Goal: Use online tool/utility: Utilize a website feature to perform a specific function

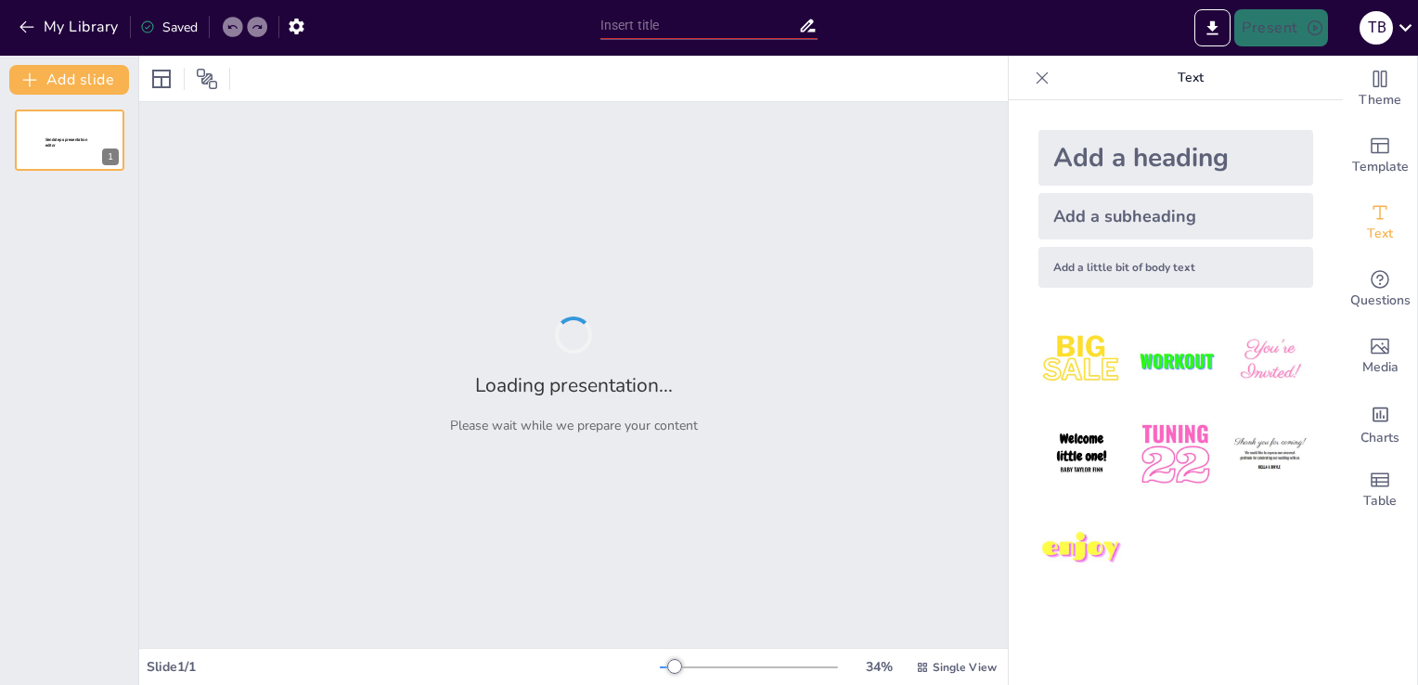
type input "Dalla Ricerca di Progetti alle Proposte Internazionali: Un Approccio Strategico"
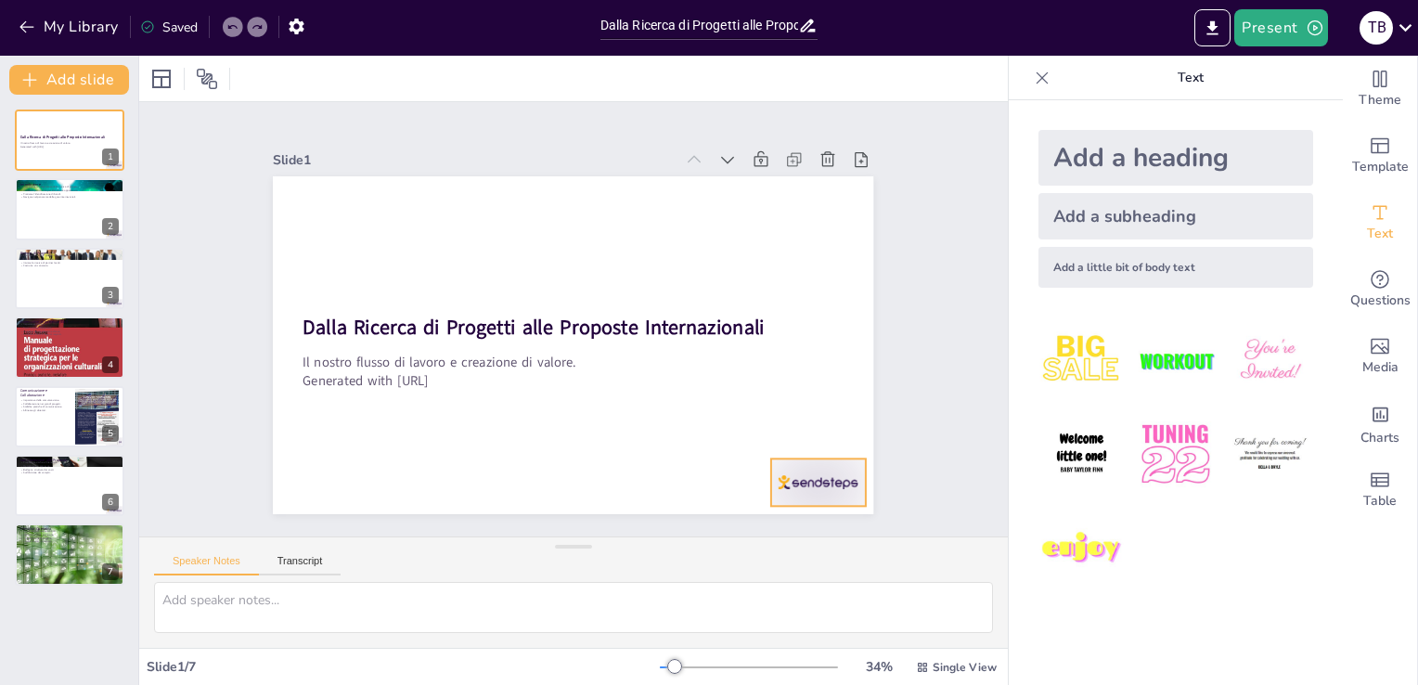
click at [809, 471] on div at bounding box center [818, 481] width 94 height 47
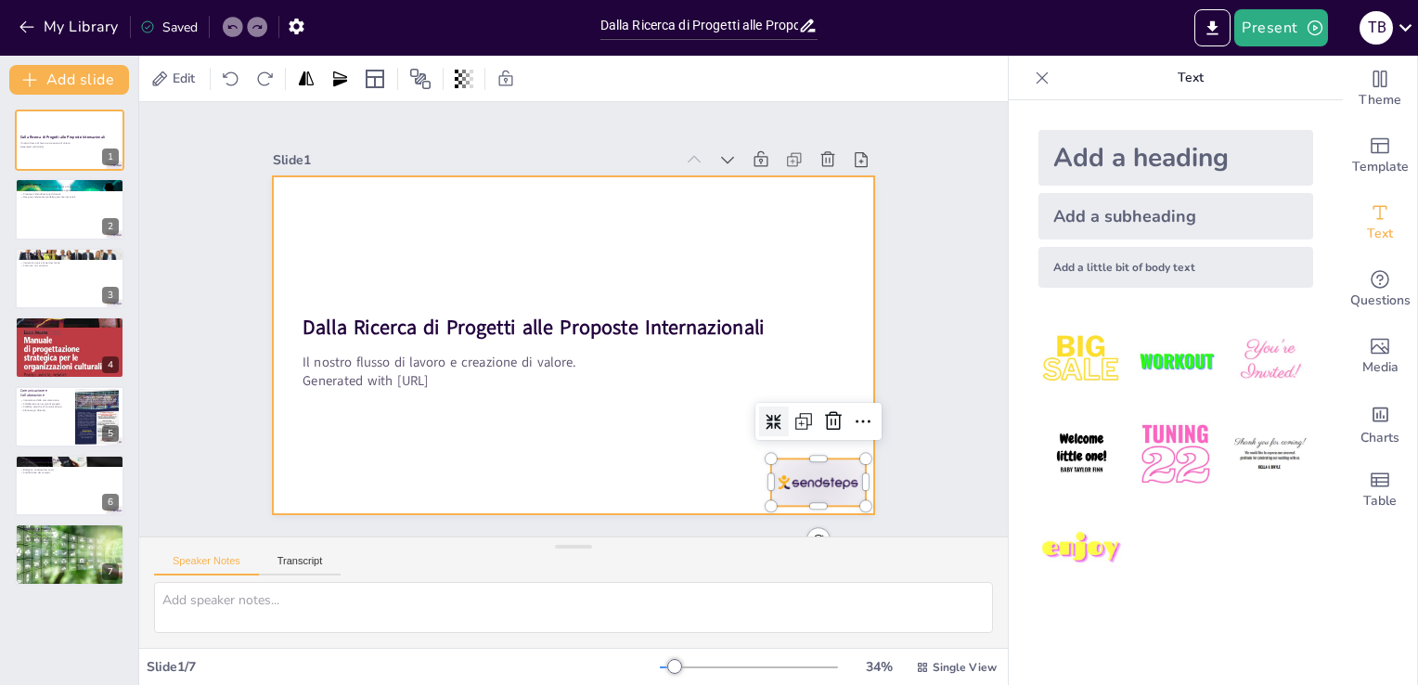
click at [650, 449] on div at bounding box center [570, 345] width 633 height 399
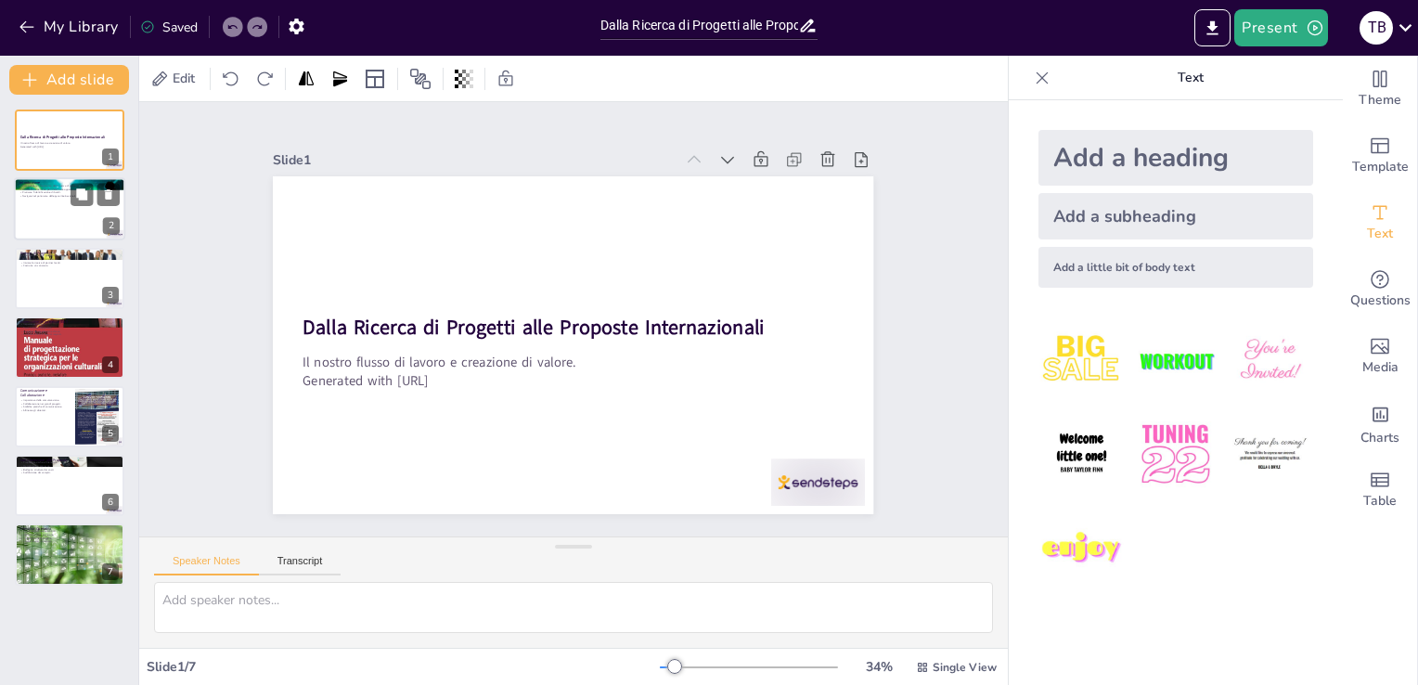
click at [72, 210] on div at bounding box center [69, 209] width 111 height 63
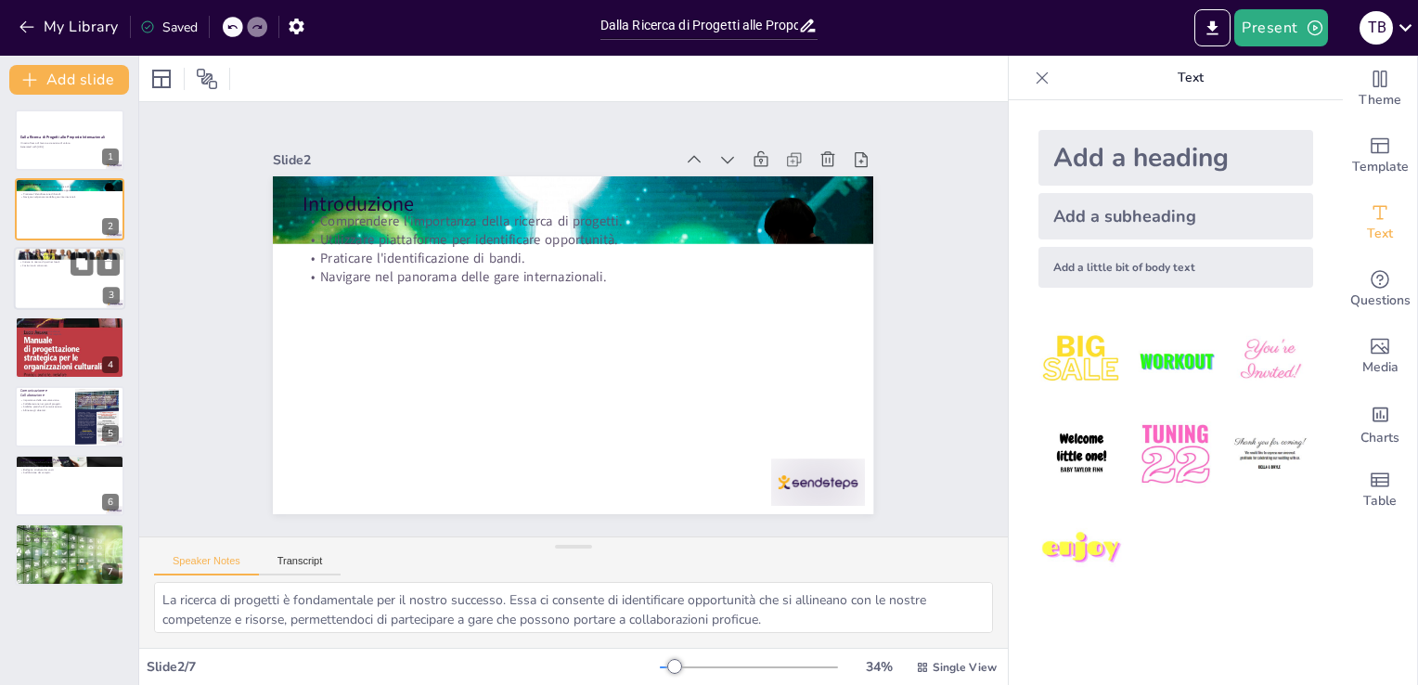
click at [52, 276] on div at bounding box center [69, 278] width 111 height 63
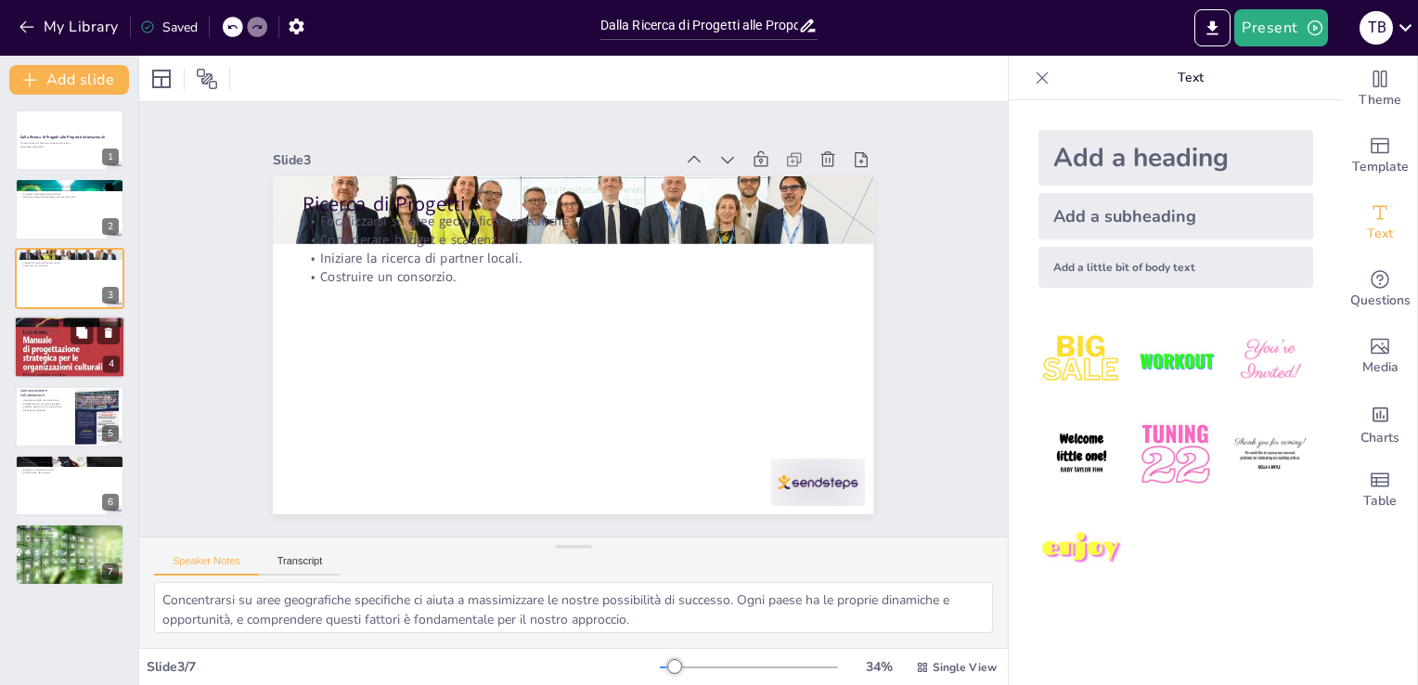
click at [57, 356] on div at bounding box center [69, 347] width 111 height 151
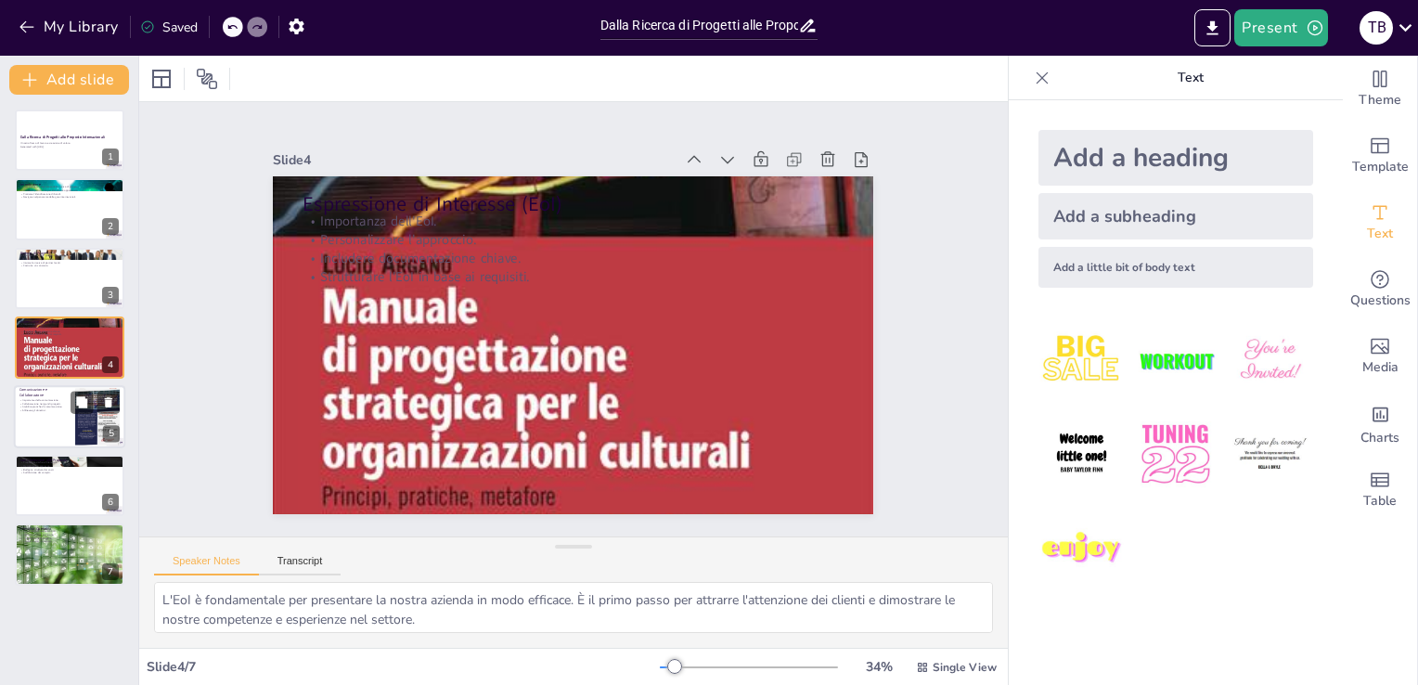
click at [49, 424] on div at bounding box center [69, 416] width 111 height 63
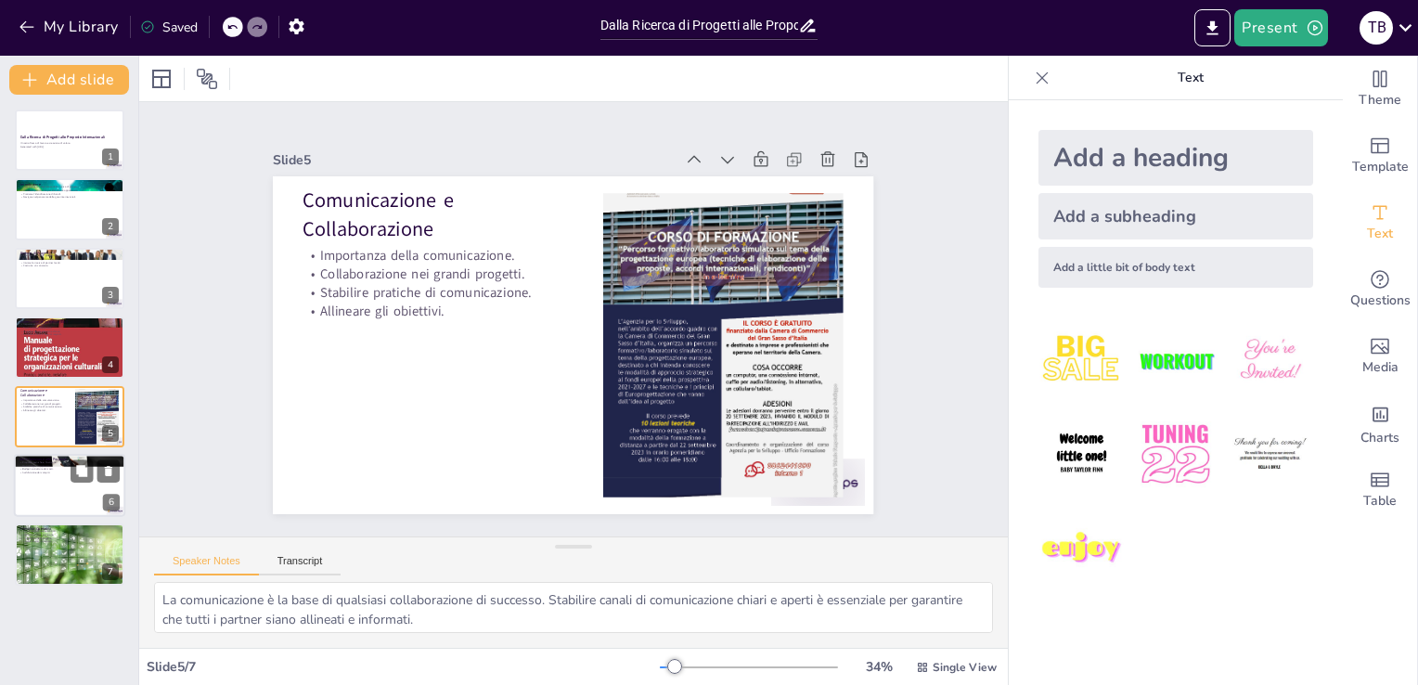
click at [56, 480] on div at bounding box center [69, 485] width 111 height 63
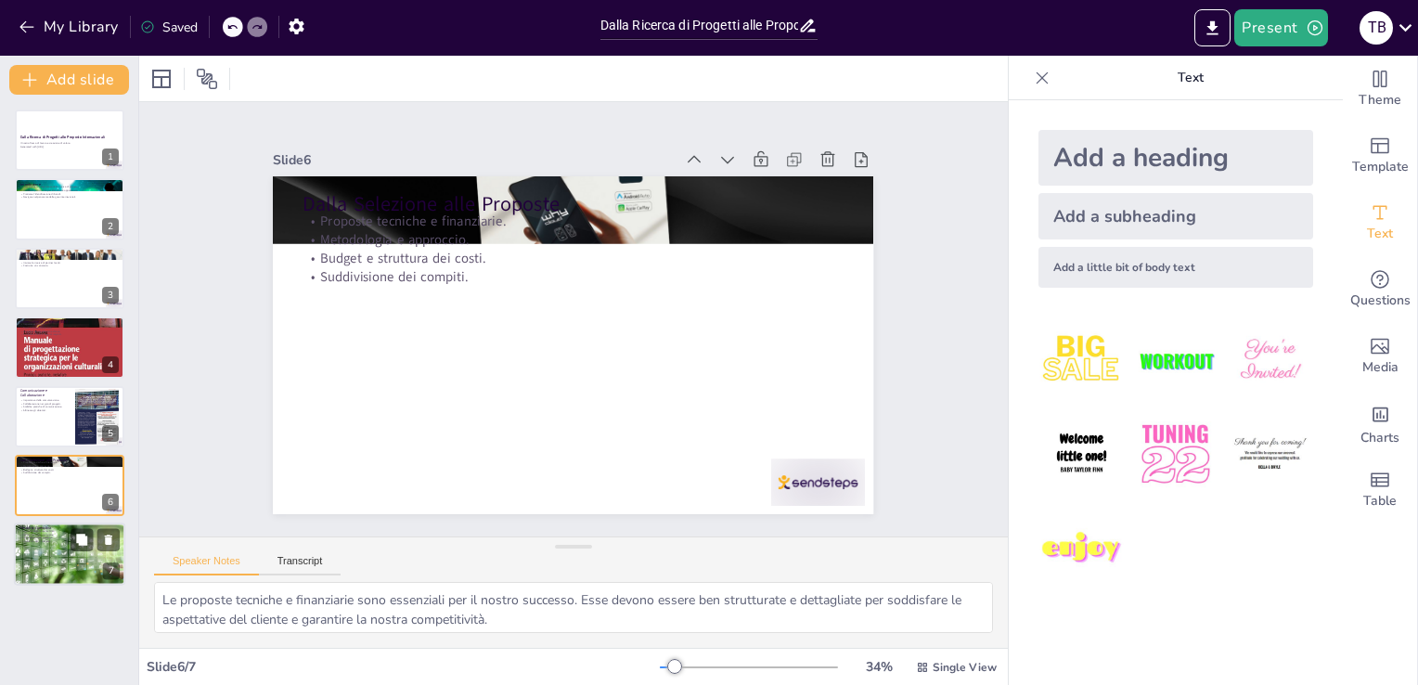
click at [81, 575] on div at bounding box center [69, 554] width 167 height 63
type textarea "La divisione delle responsabilità è essenziale per il buon funzionamento del pr…"
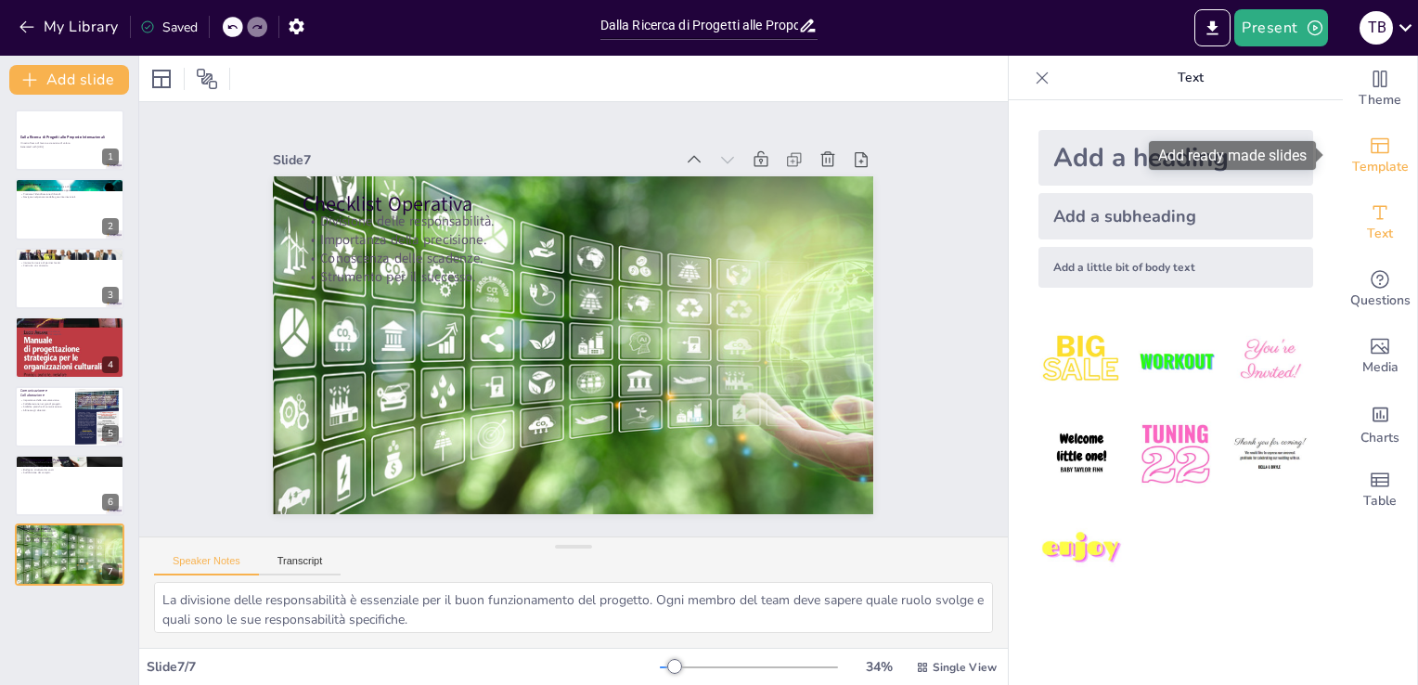
click at [1375, 161] on span "Template" at bounding box center [1380, 167] width 57 height 20
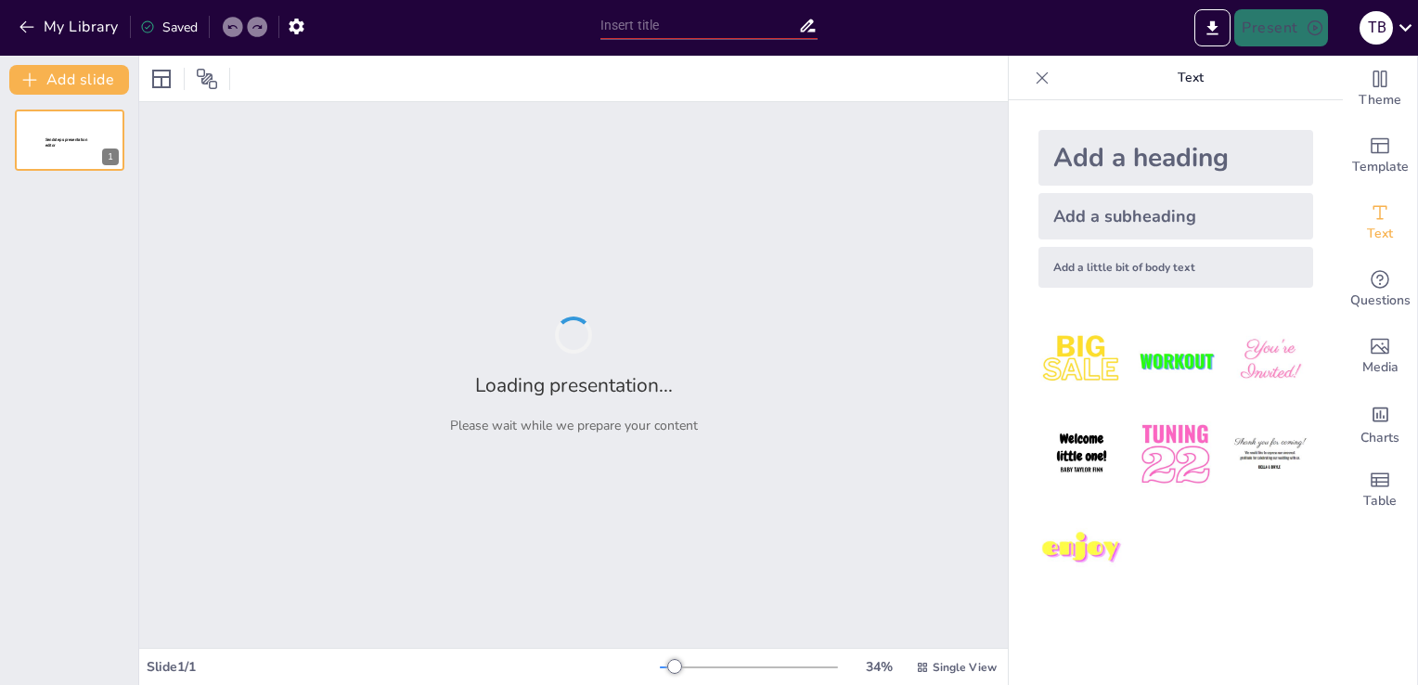
type input "Scoprire il Mio Ruolo in Idrostudi: Un Viaggio tra Progetti Internazionali"
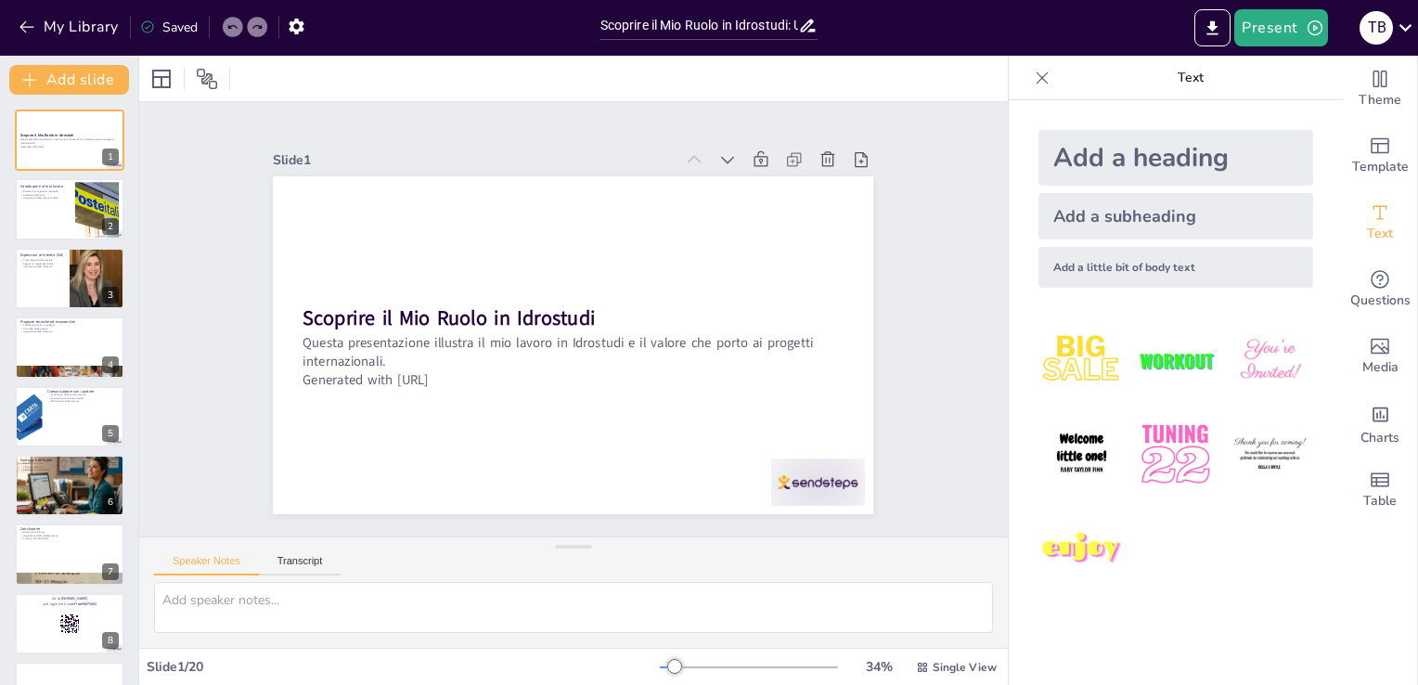
checkbox input "true"
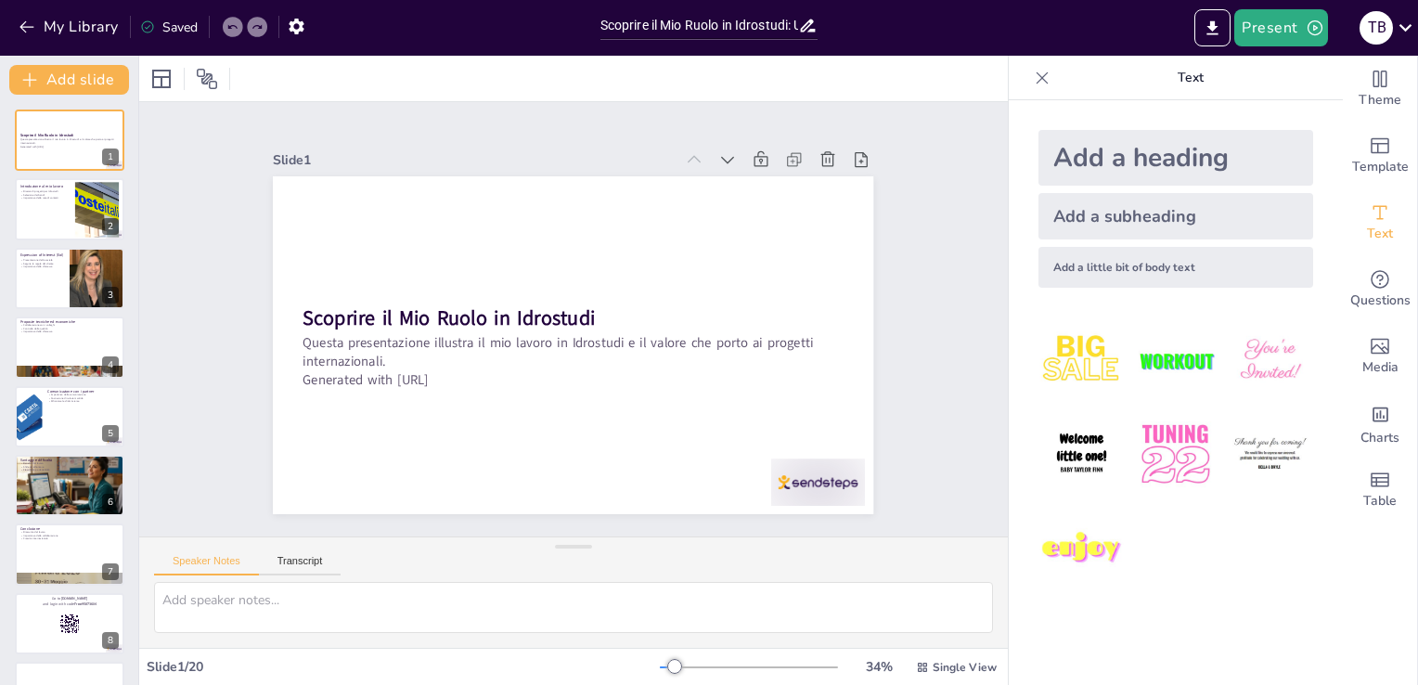
checkbox input "true"
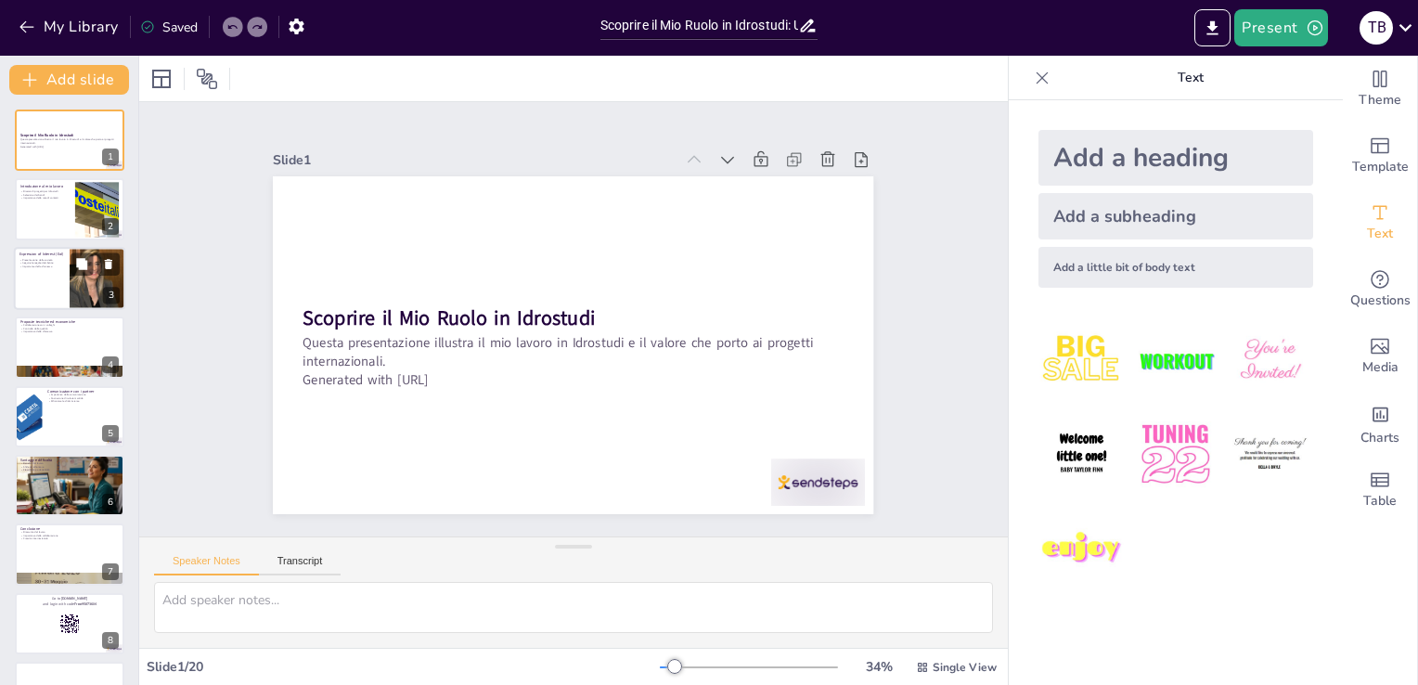
checkbox input "true"
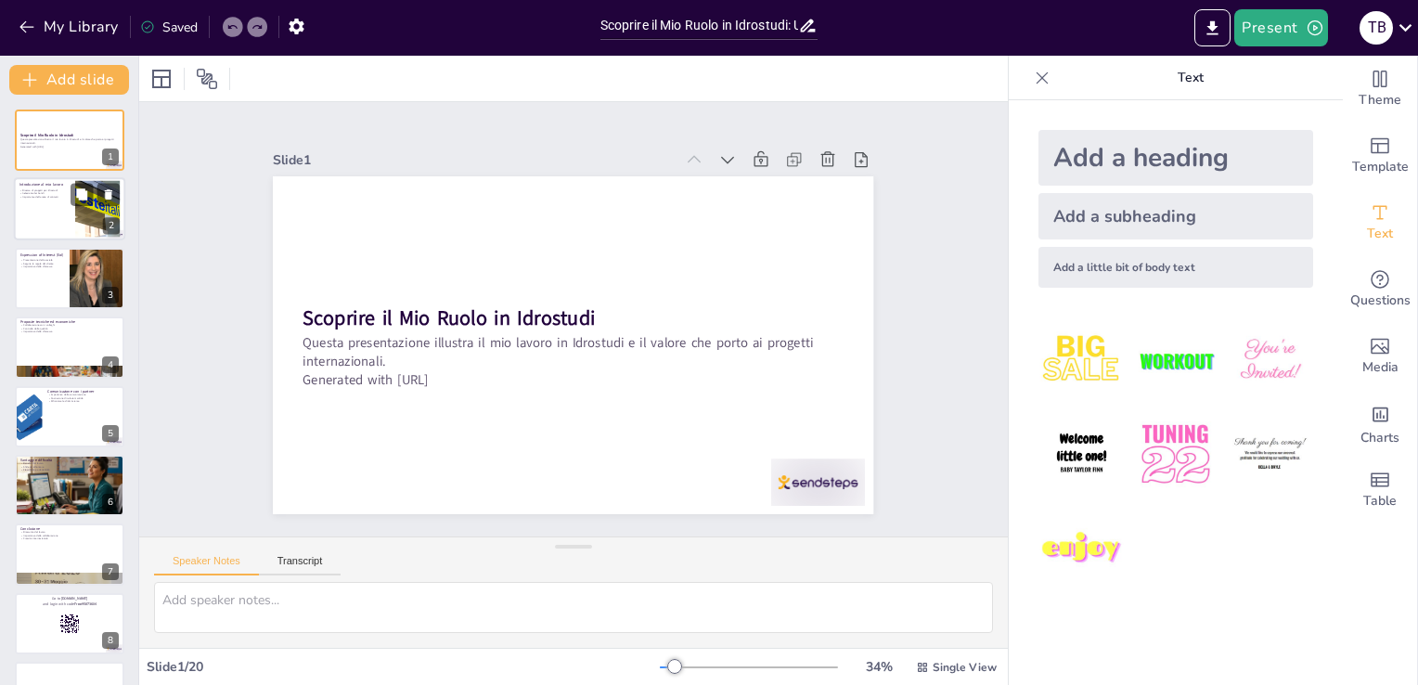
checkbox input "true"
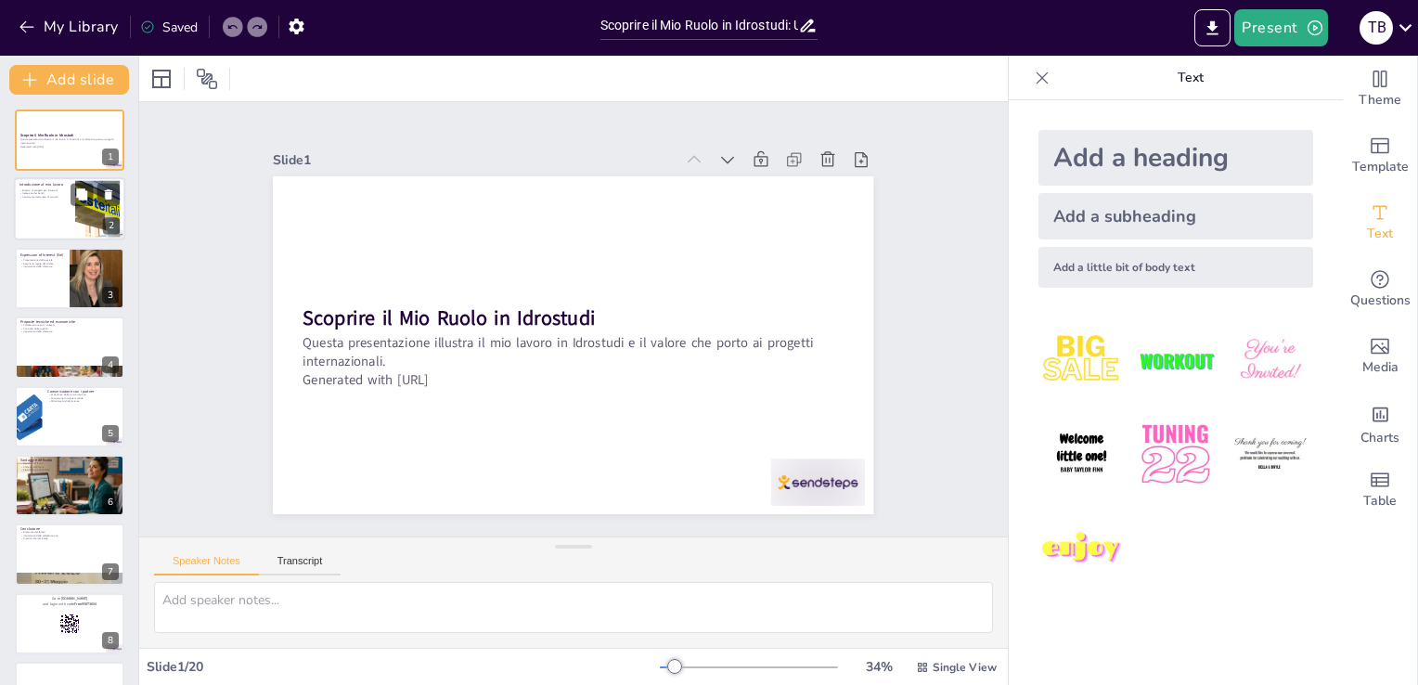
checkbox input "true"
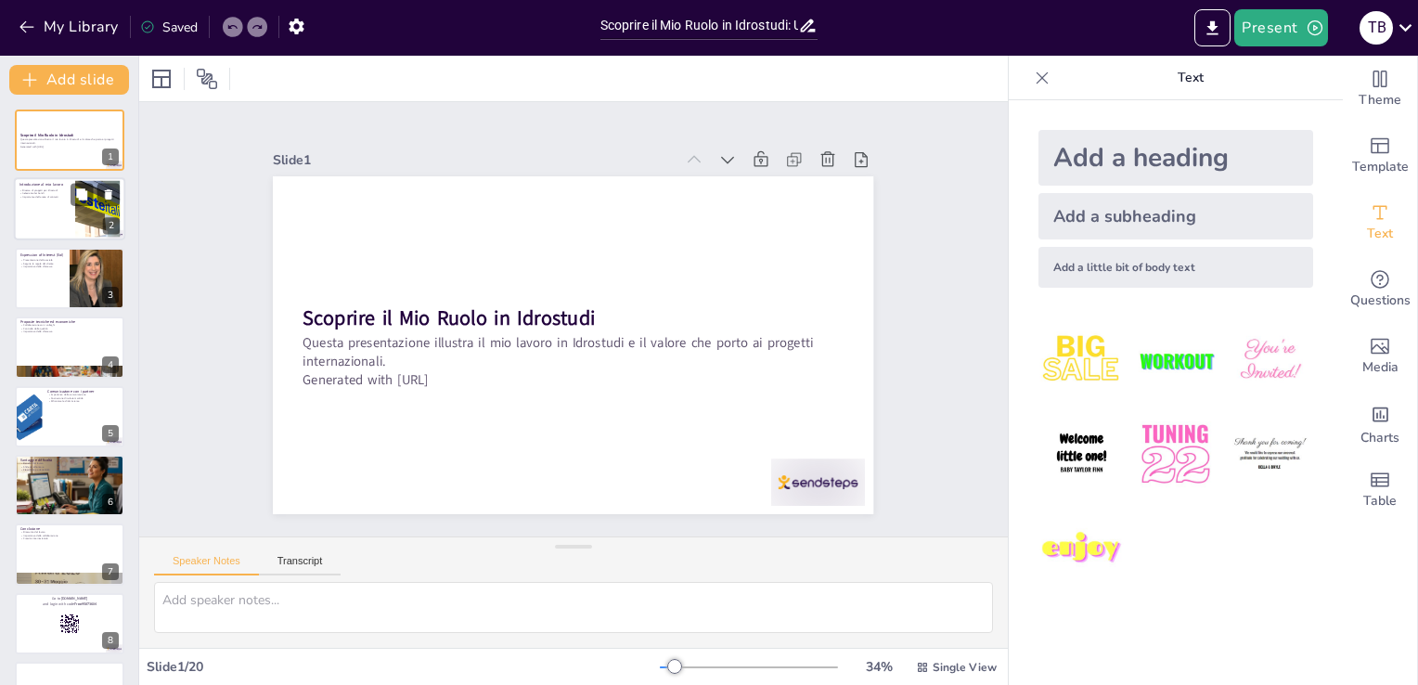
checkbox input "true"
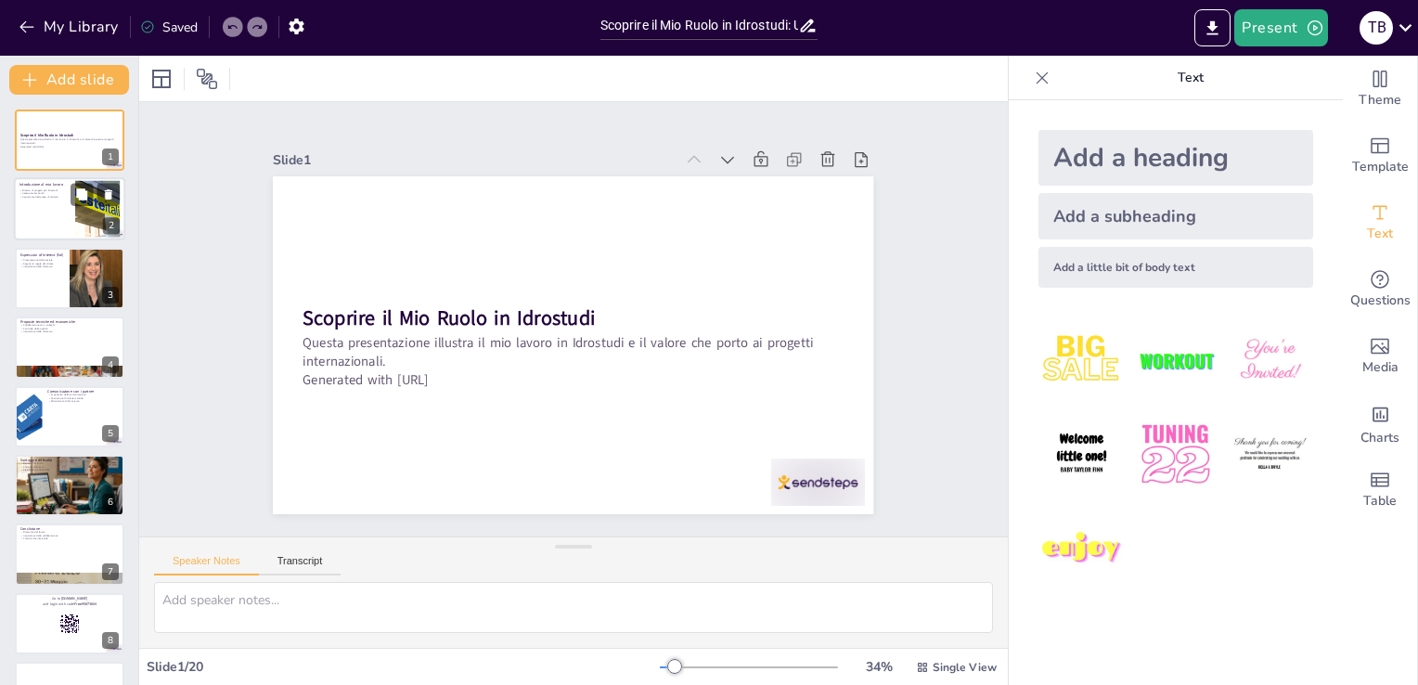
checkbox input "true"
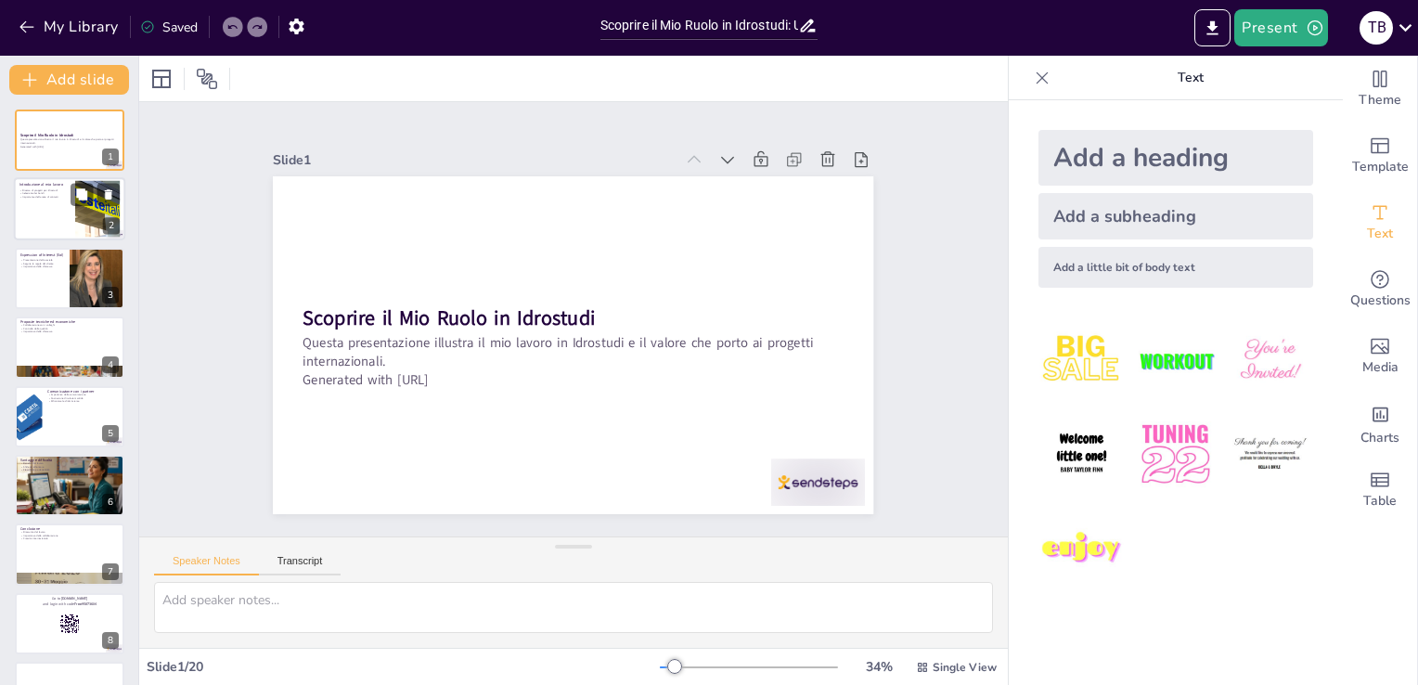
checkbox input "true"
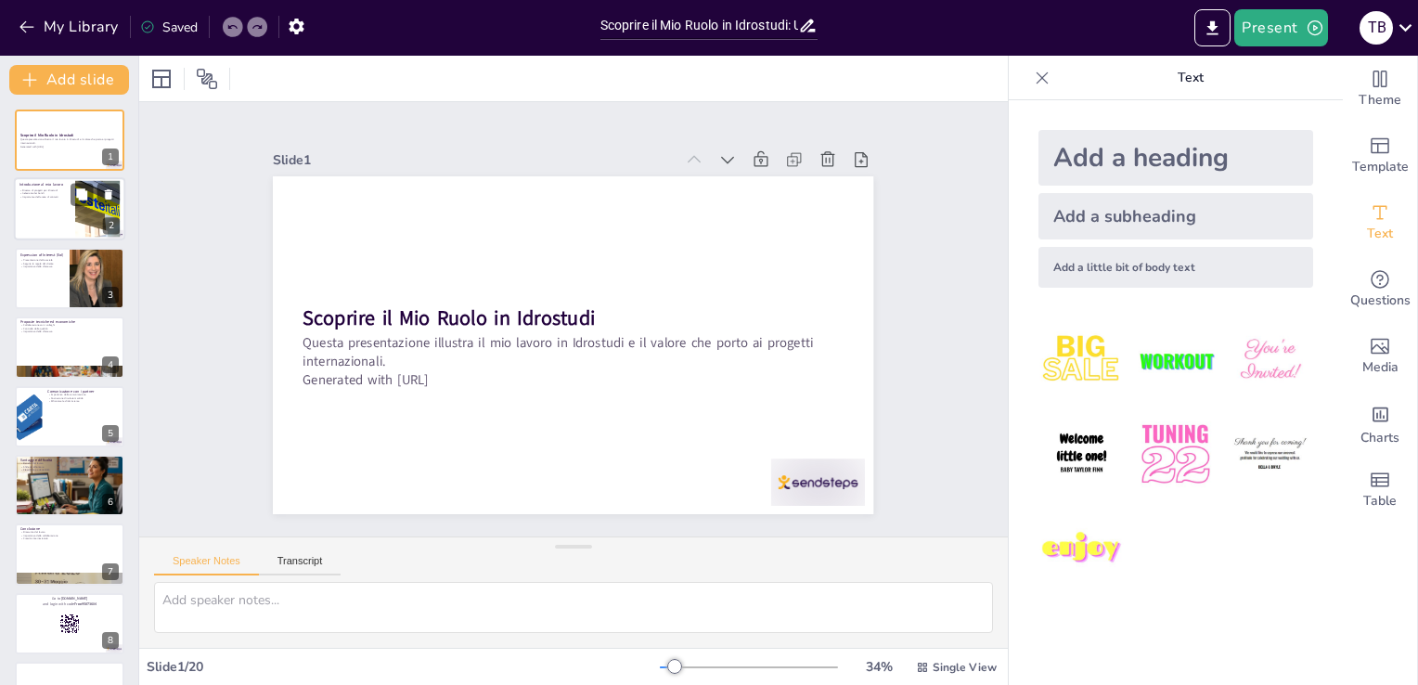
checkbox input "true"
click at [74, 209] on div at bounding box center [69, 209] width 111 height 63
type textarea "La ricerca di progetti è una parte fondamentale del mio lavoro. Si tratta di un…"
checkbox input "true"
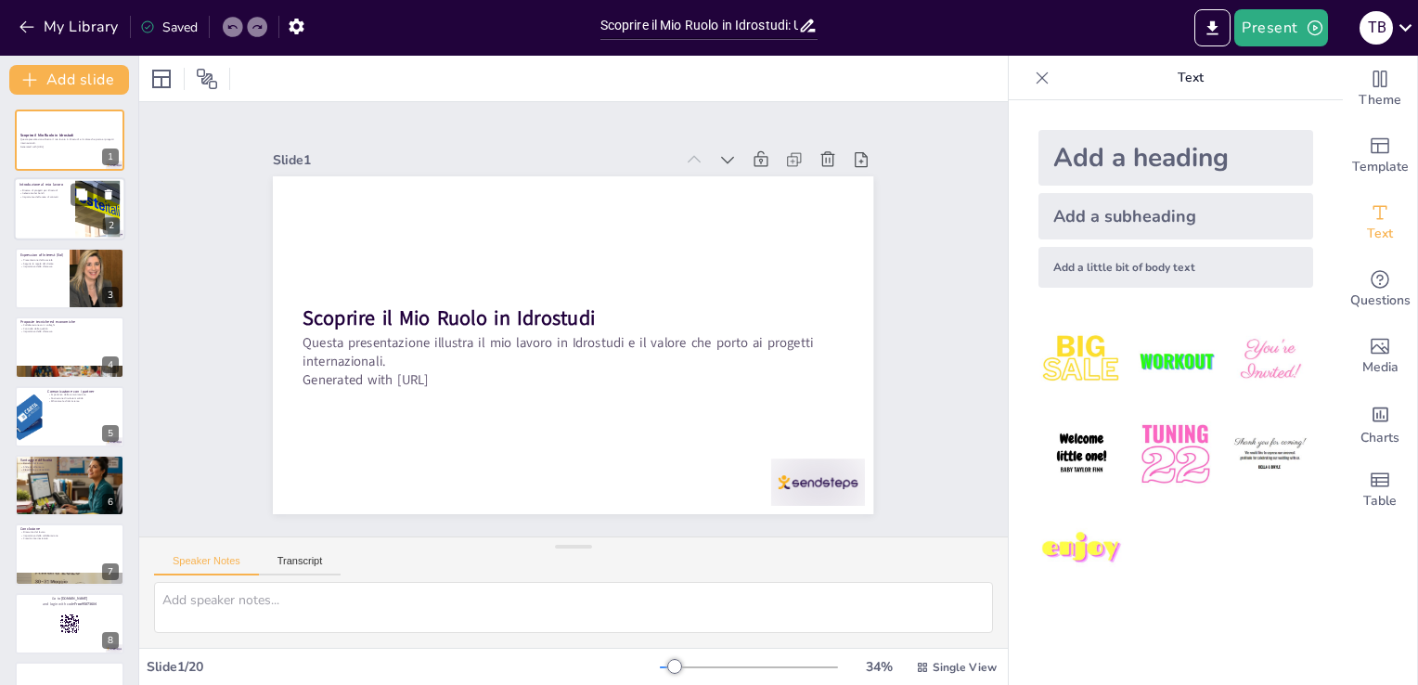
checkbox input "true"
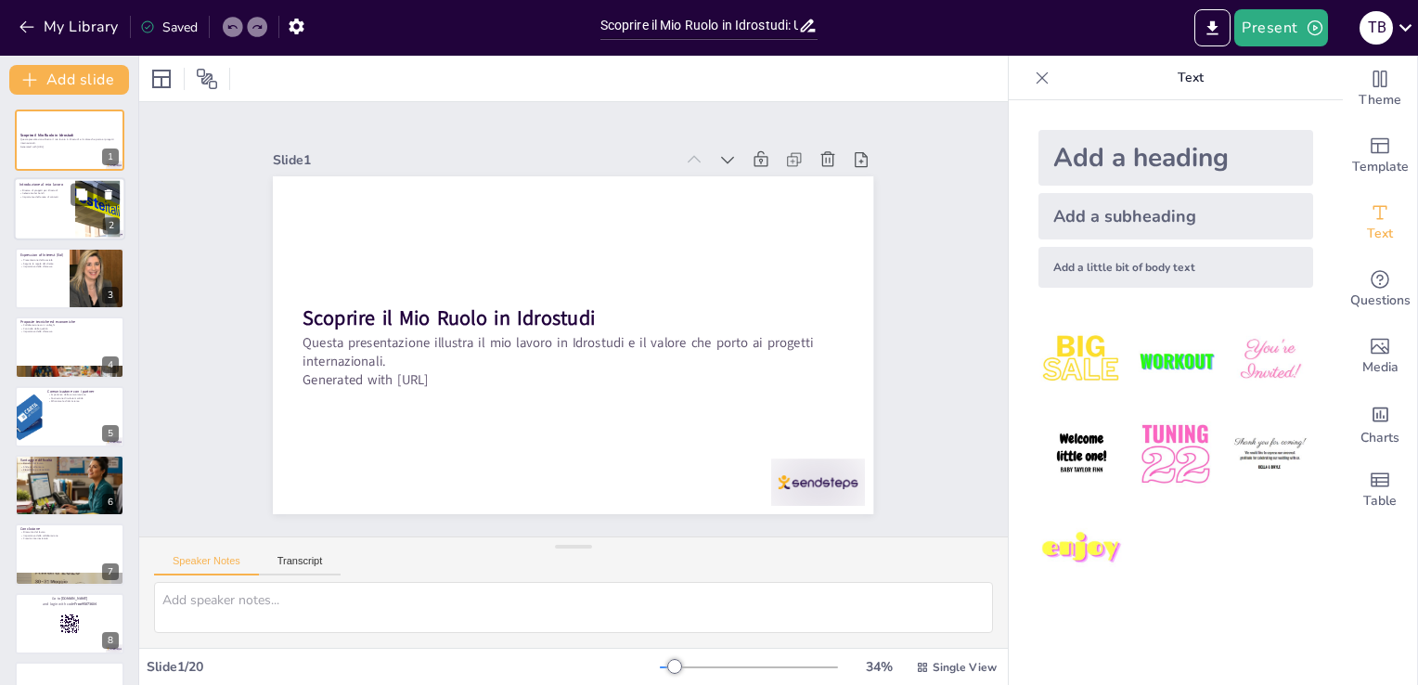
checkbox input "true"
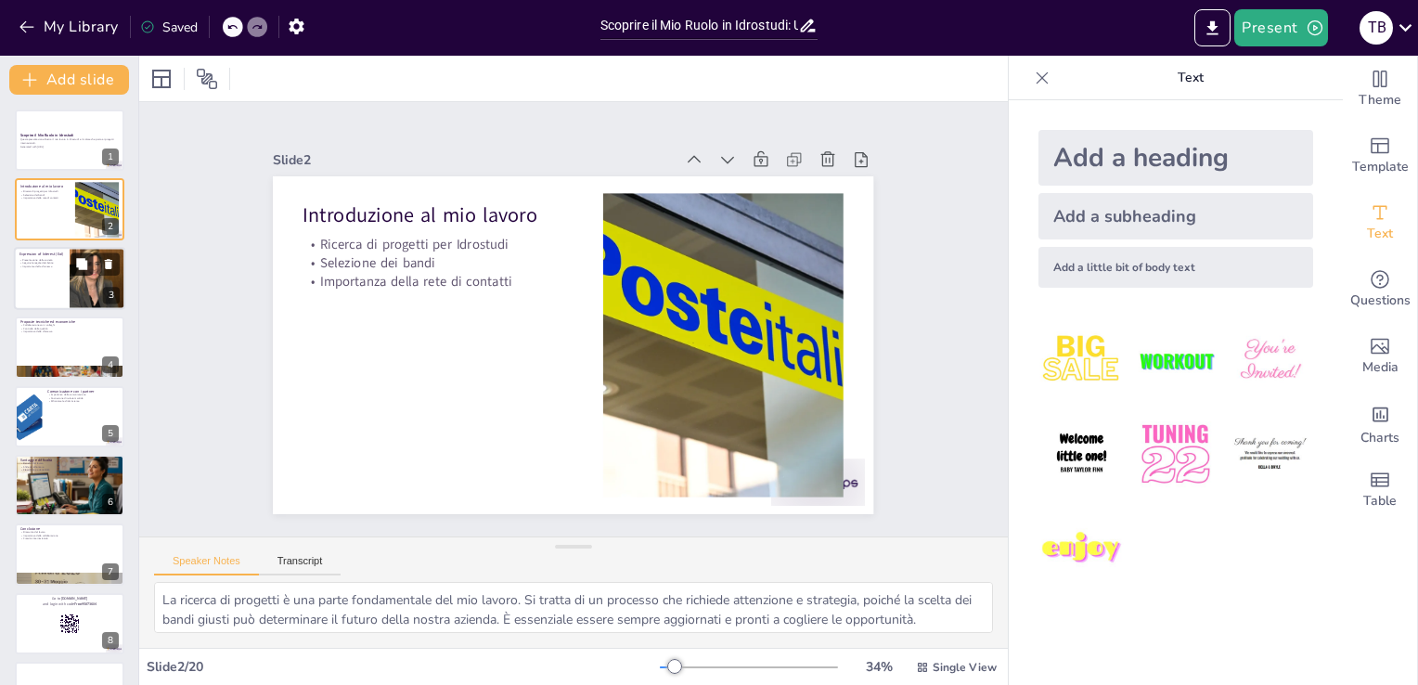
checkbox input "true"
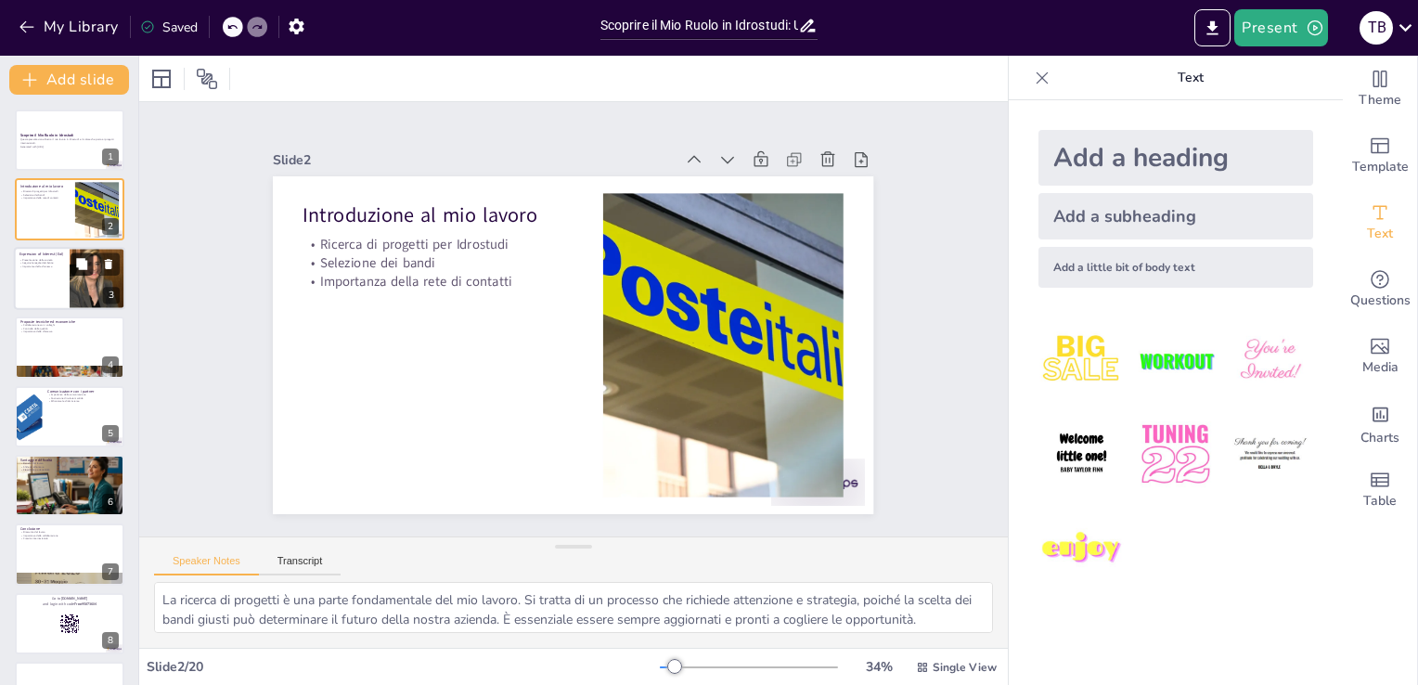
checkbox input "true"
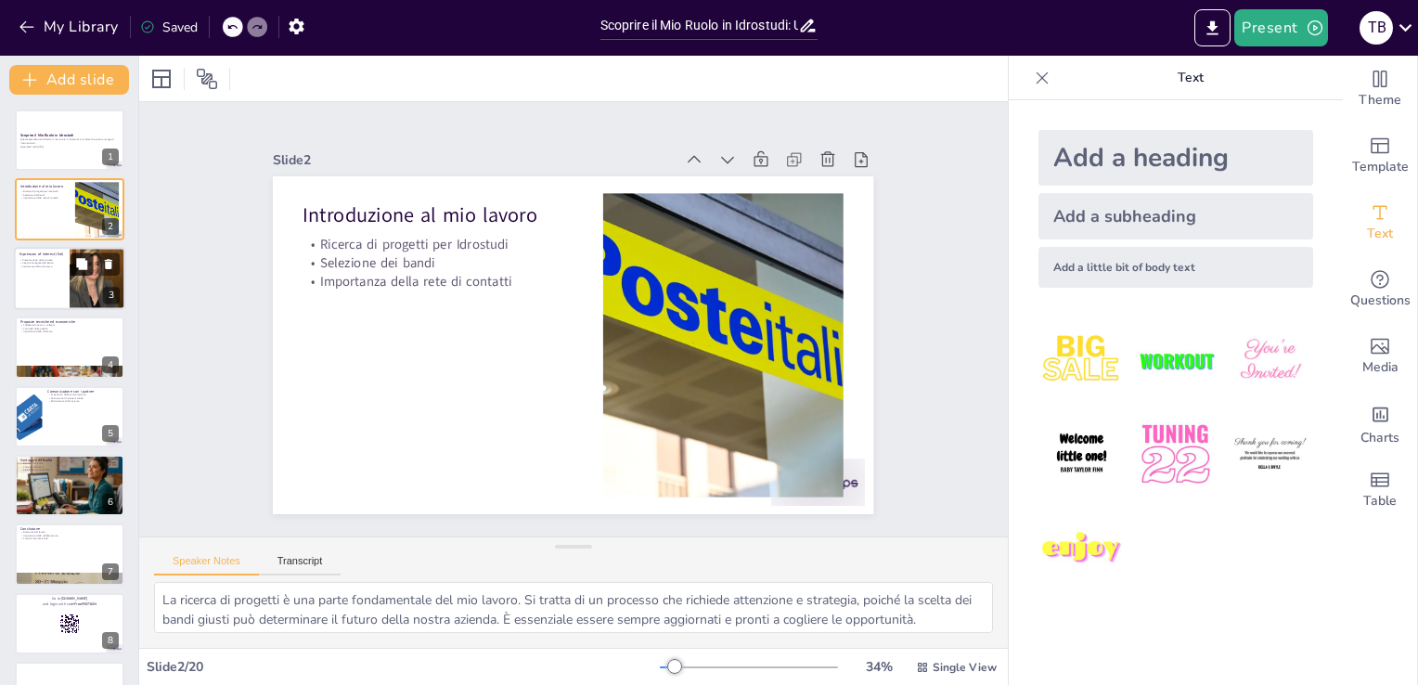
checkbox input "true"
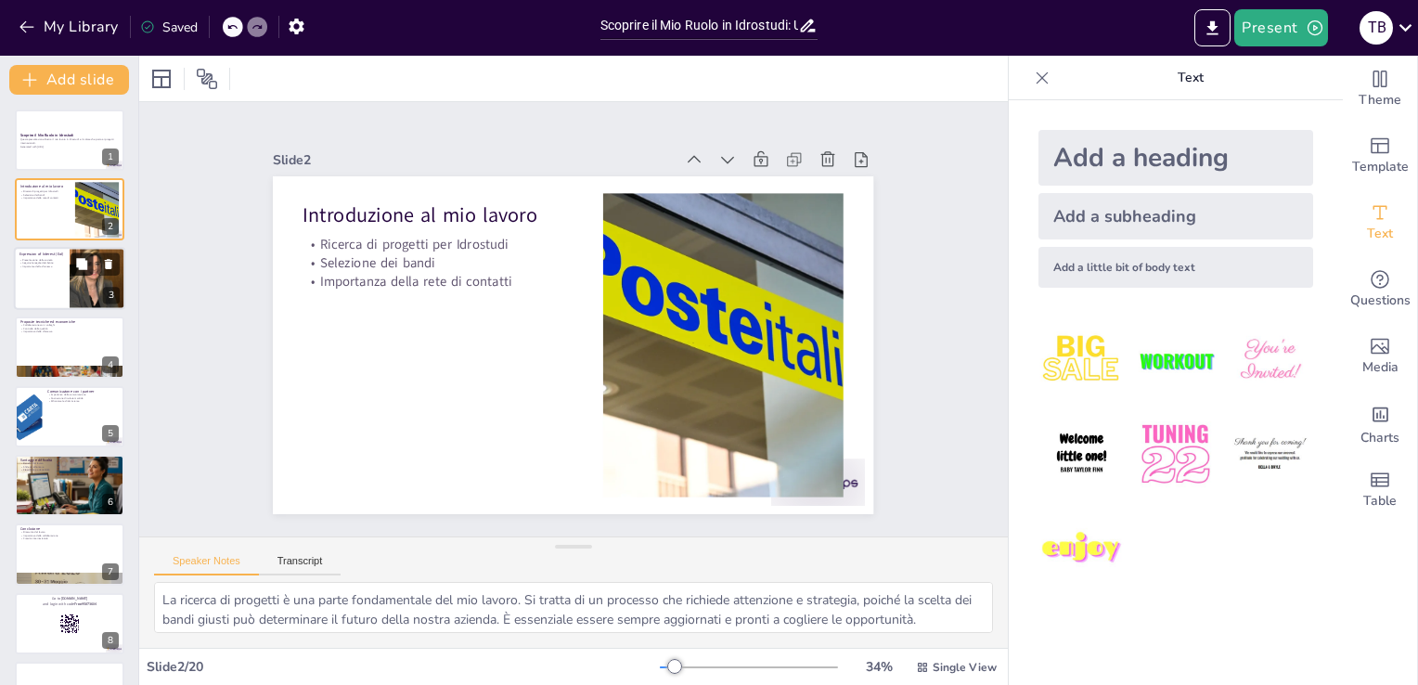
checkbox input "true"
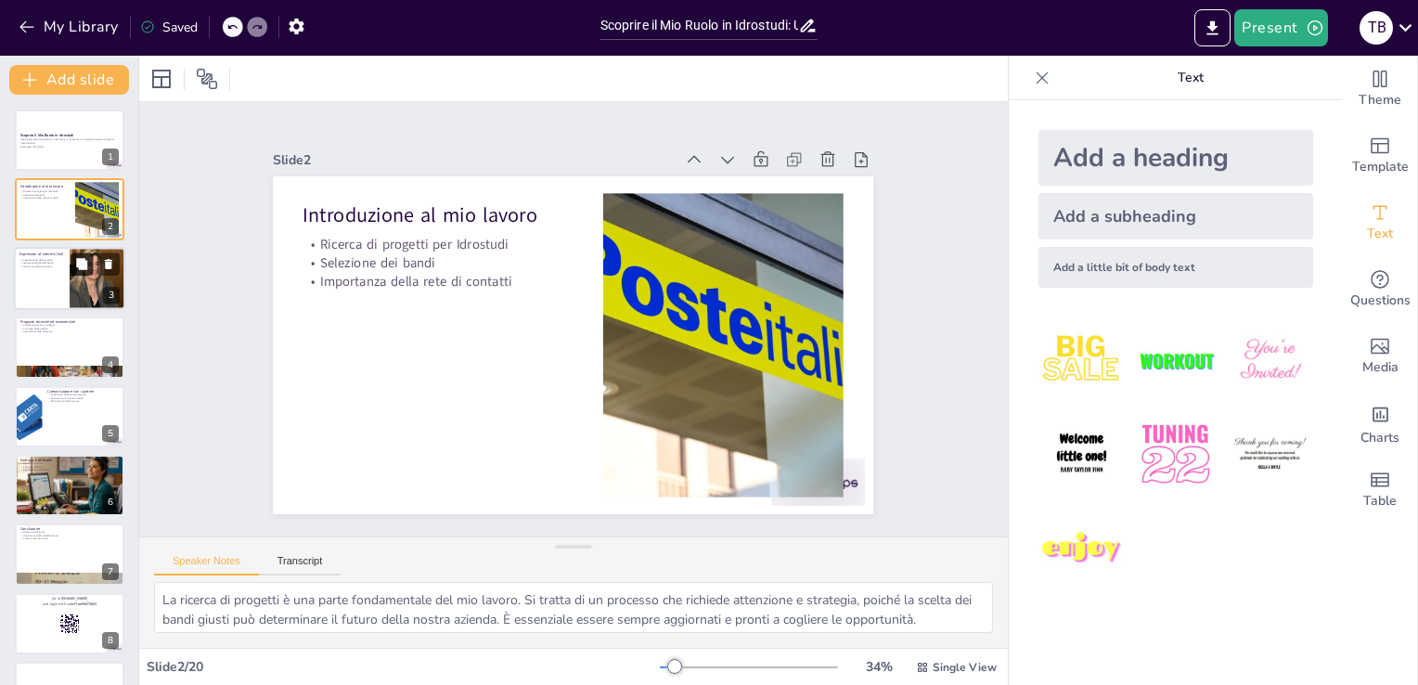
checkbox input "true"
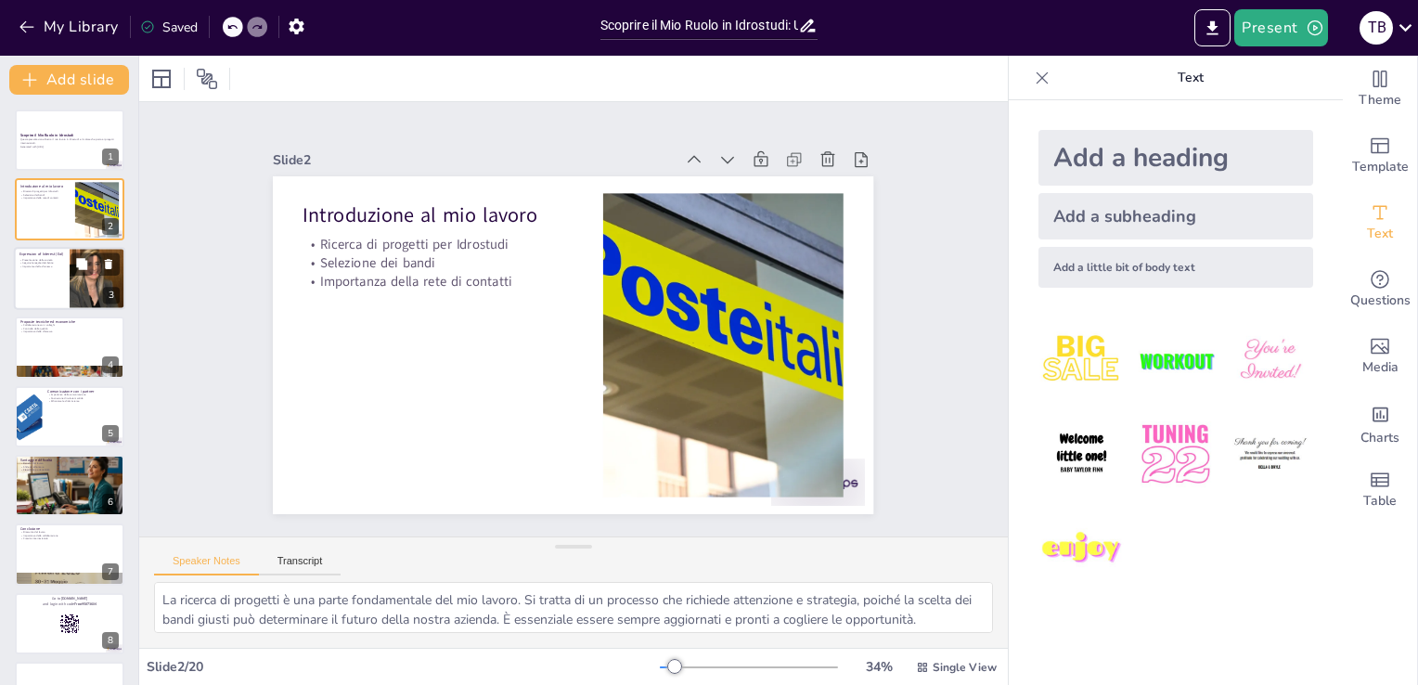
checkbox input "true"
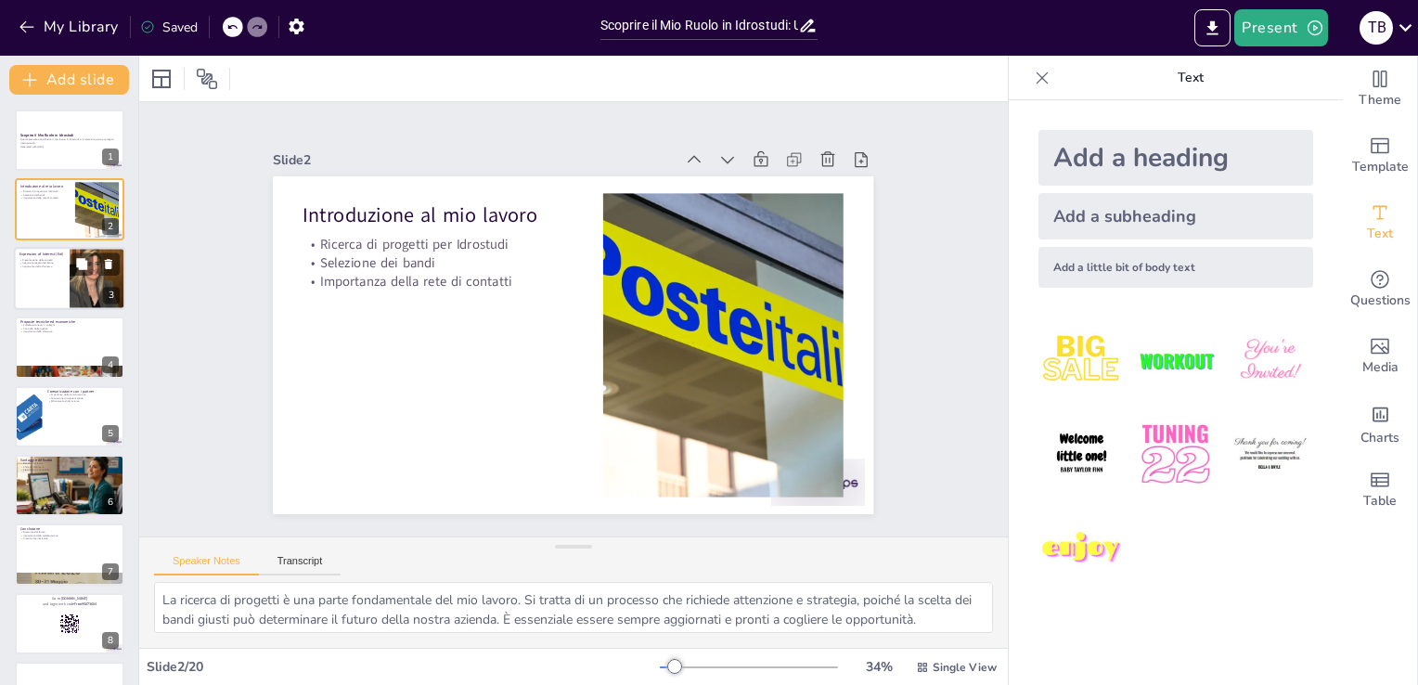
checkbox input "true"
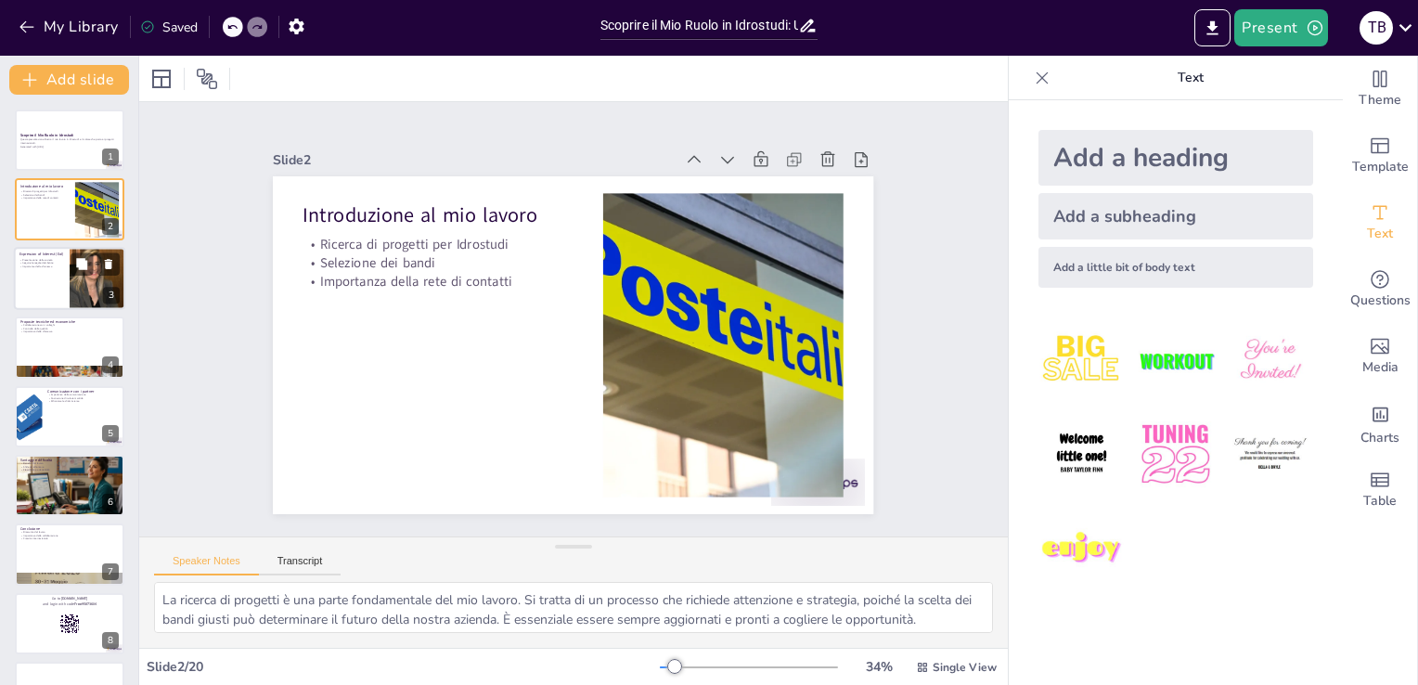
click at [69, 282] on div at bounding box center [69, 278] width 111 height 63
type textarea "La presentazione della nostra società è il primo passo per attirare l'attenzion…"
checkbox input "true"
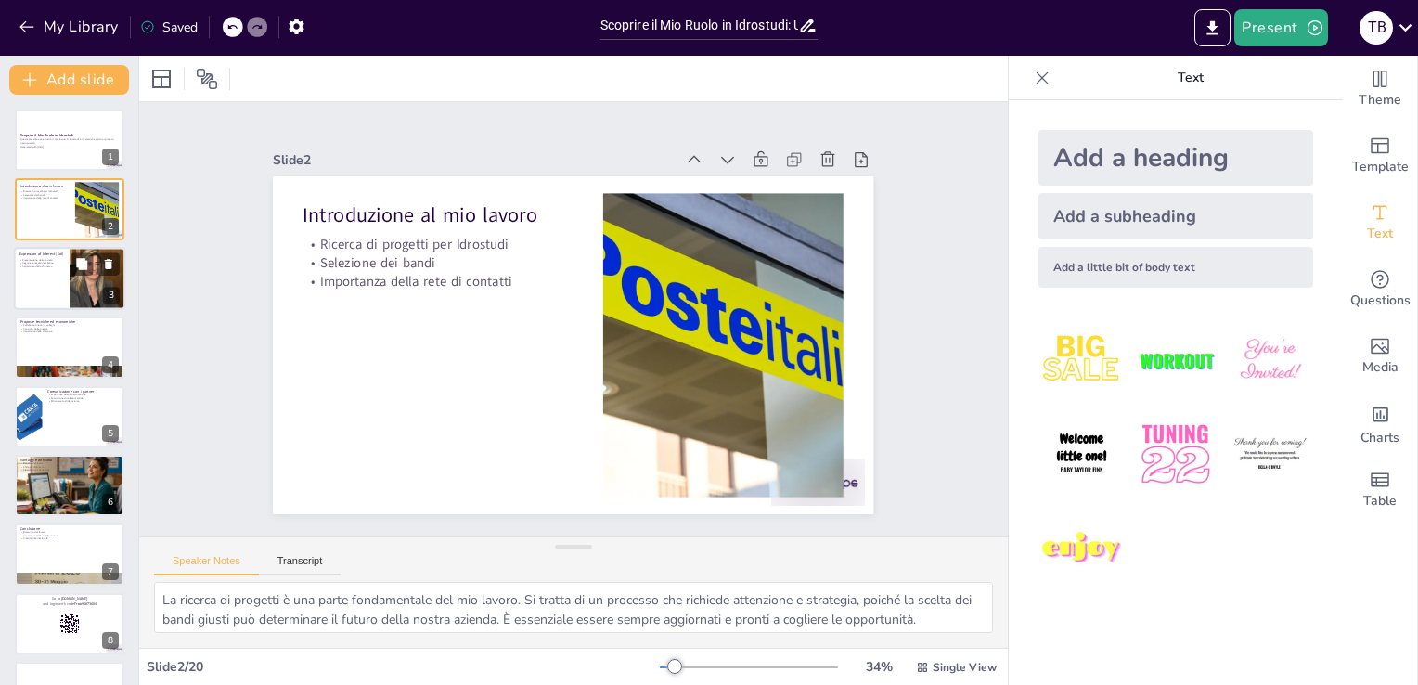
checkbox input "true"
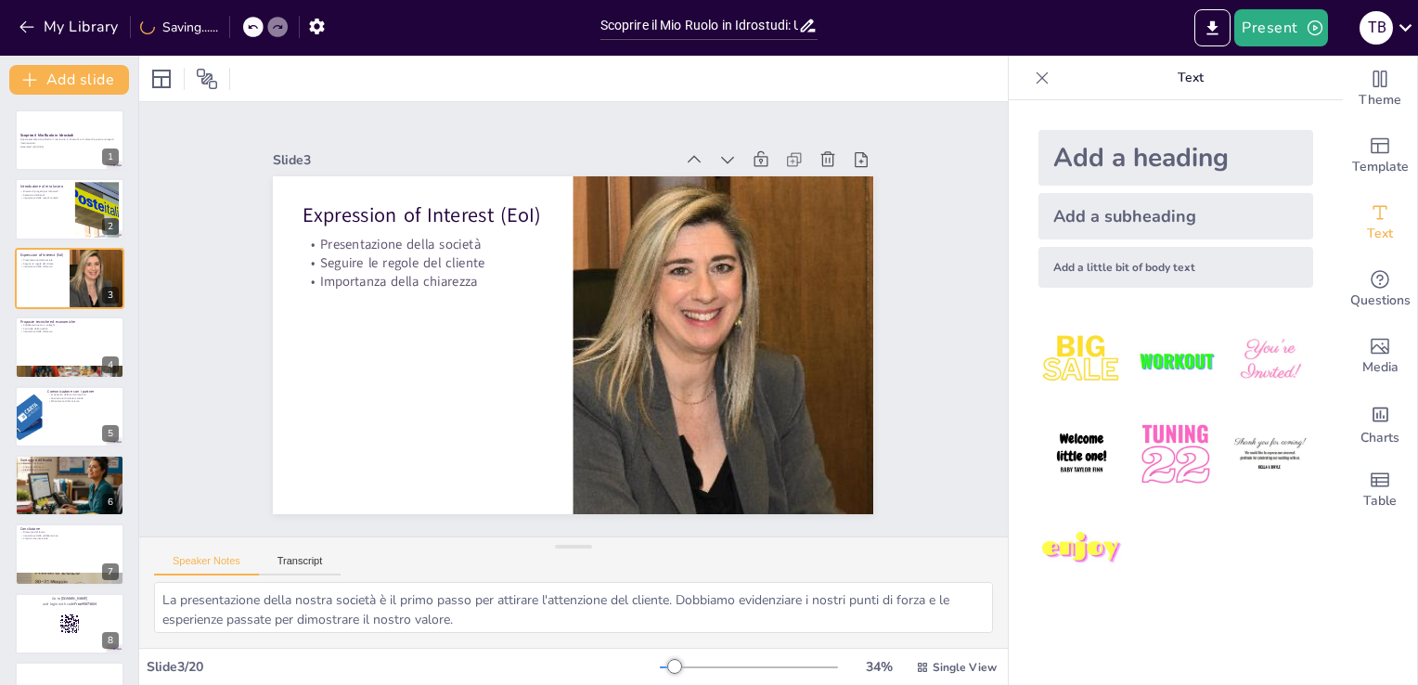
checkbox input "true"
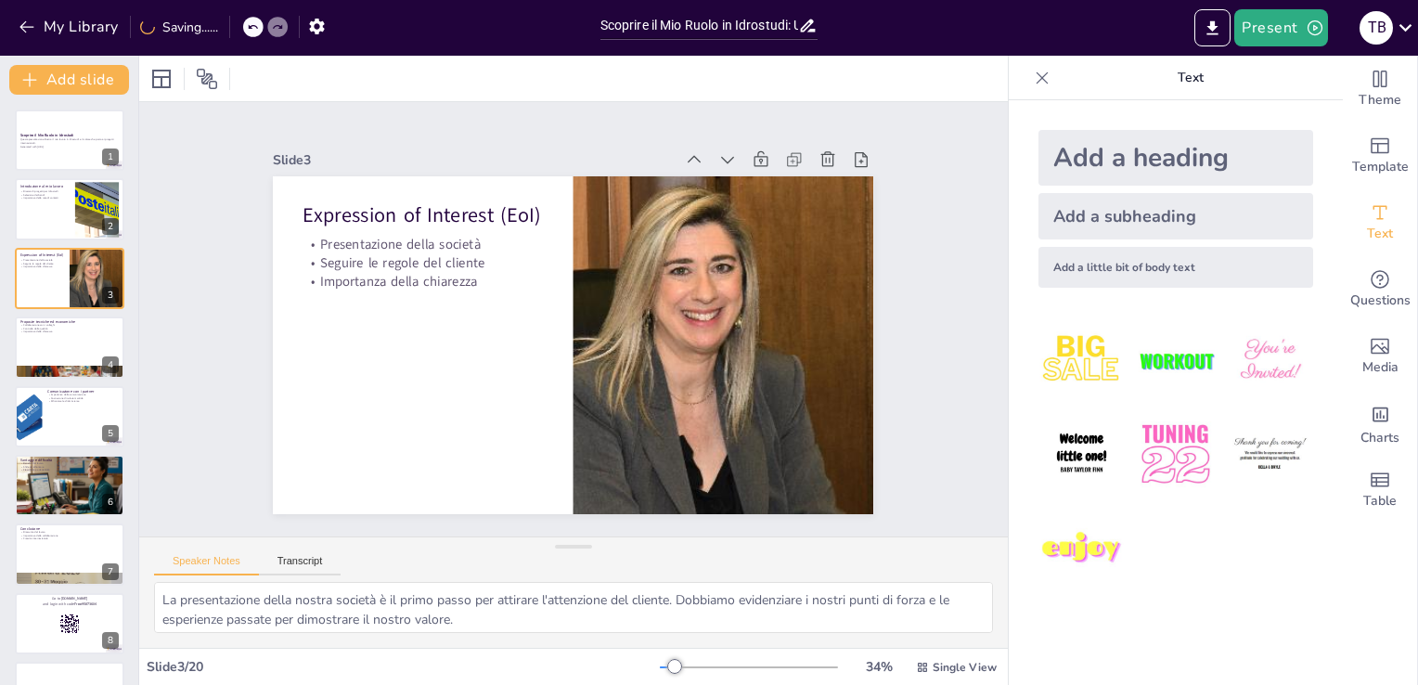
checkbox input "true"
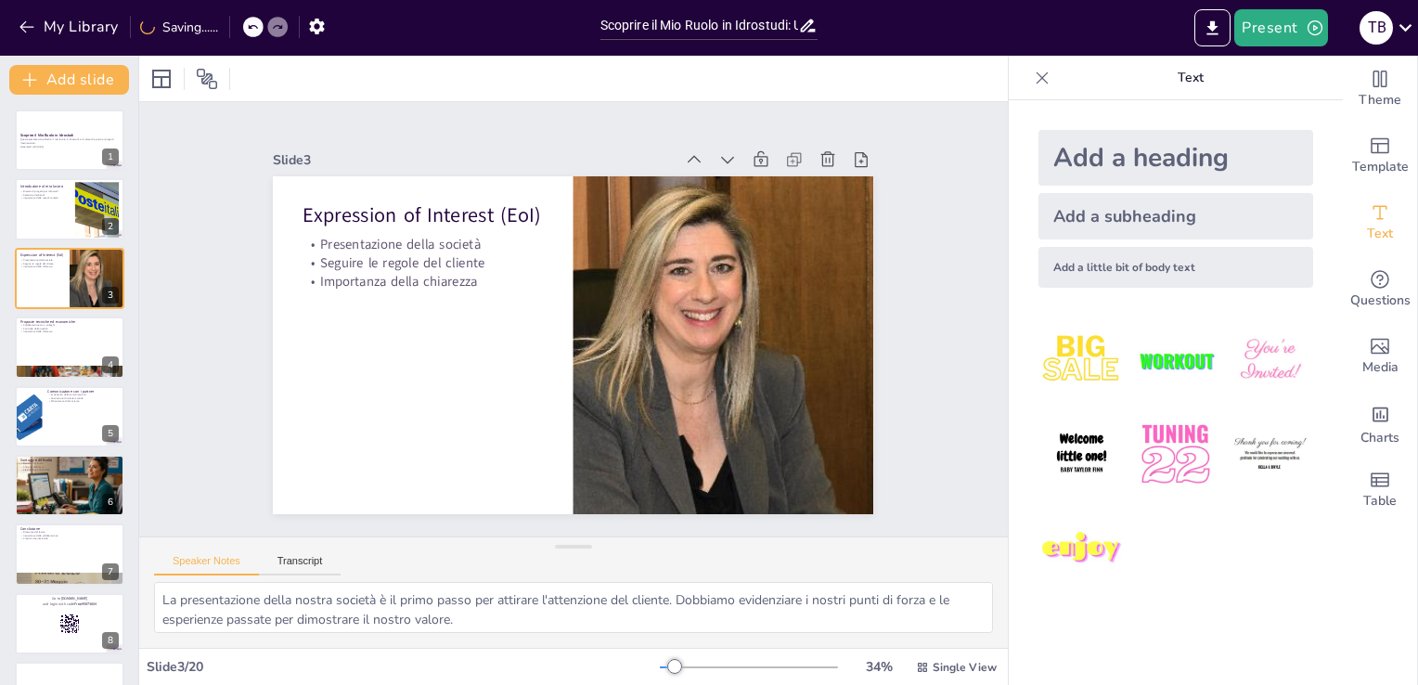
checkbox input "true"
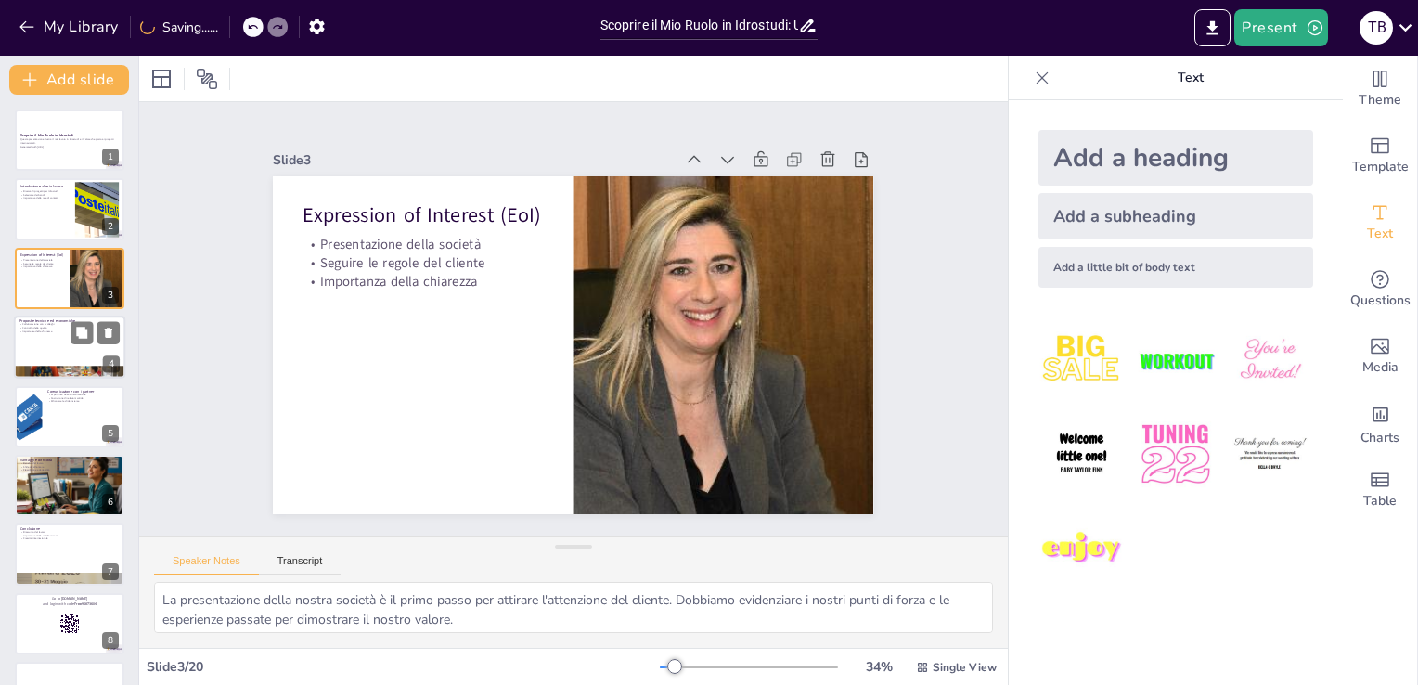
checkbox input "true"
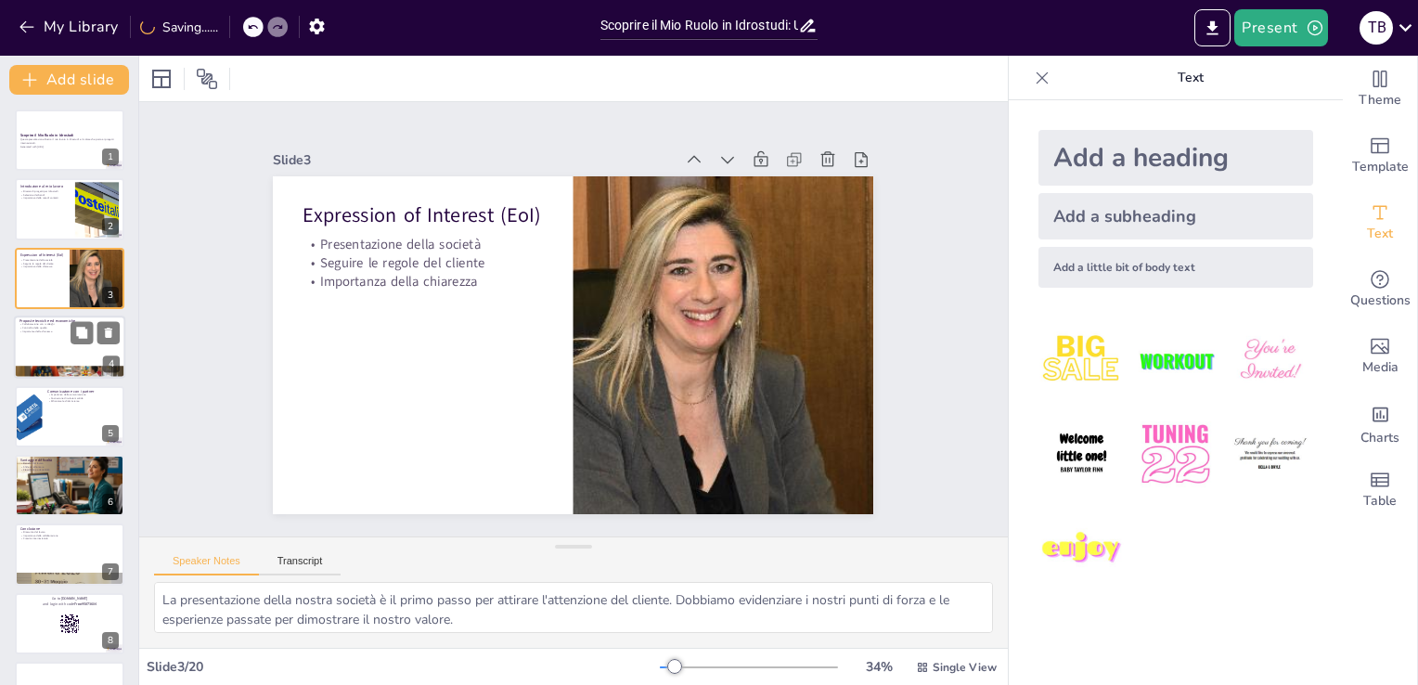
checkbox input "true"
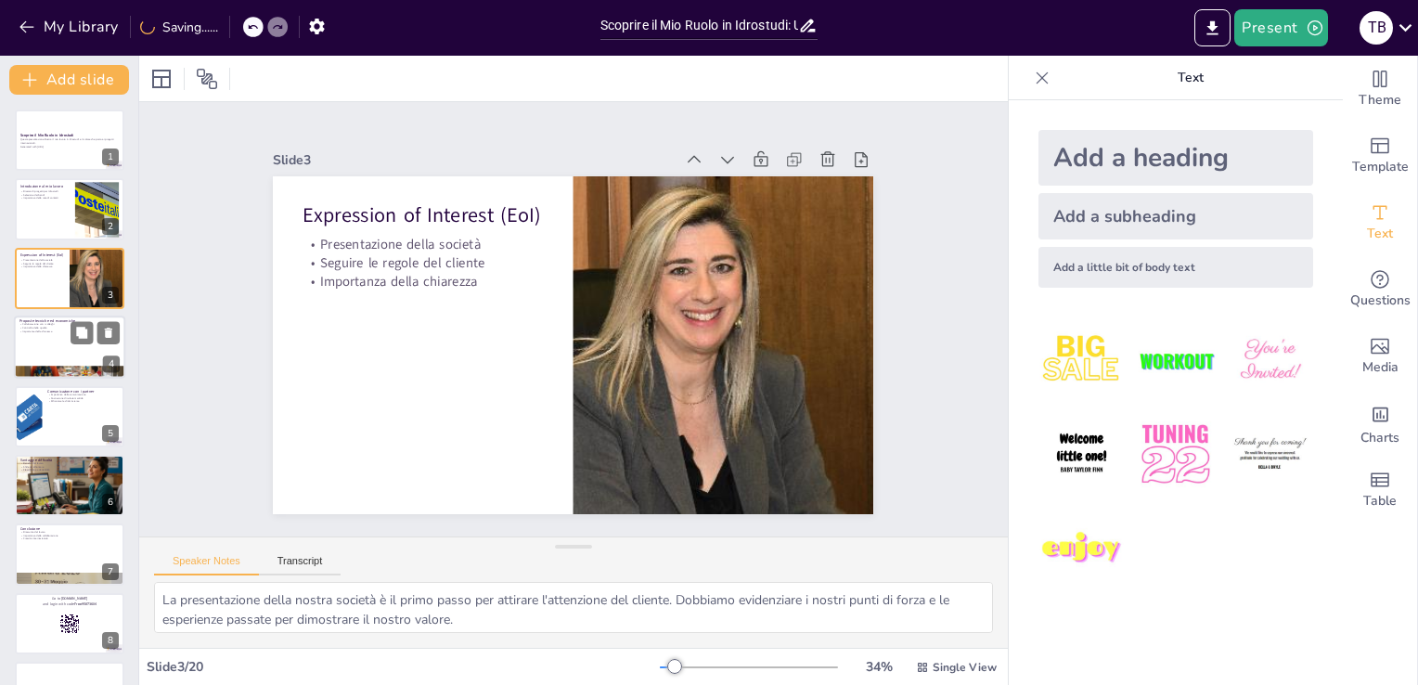
checkbox input "true"
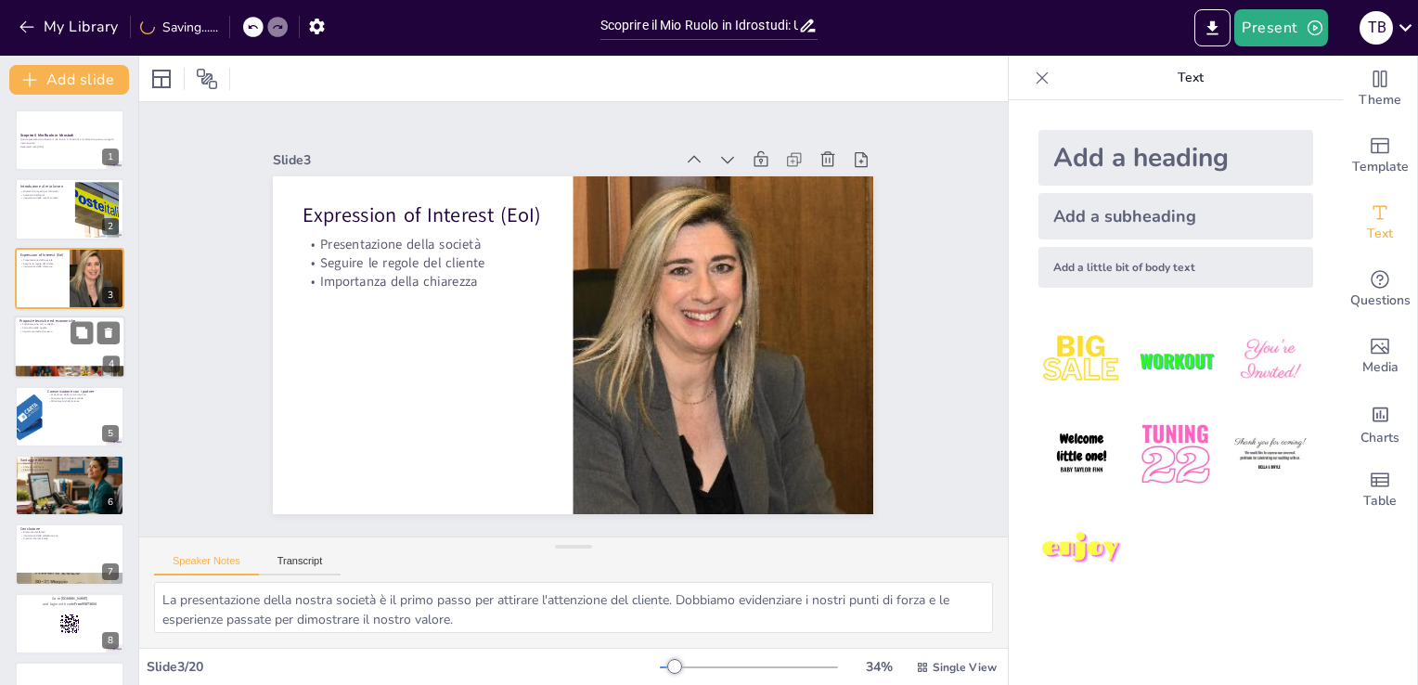
checkbox input "true"
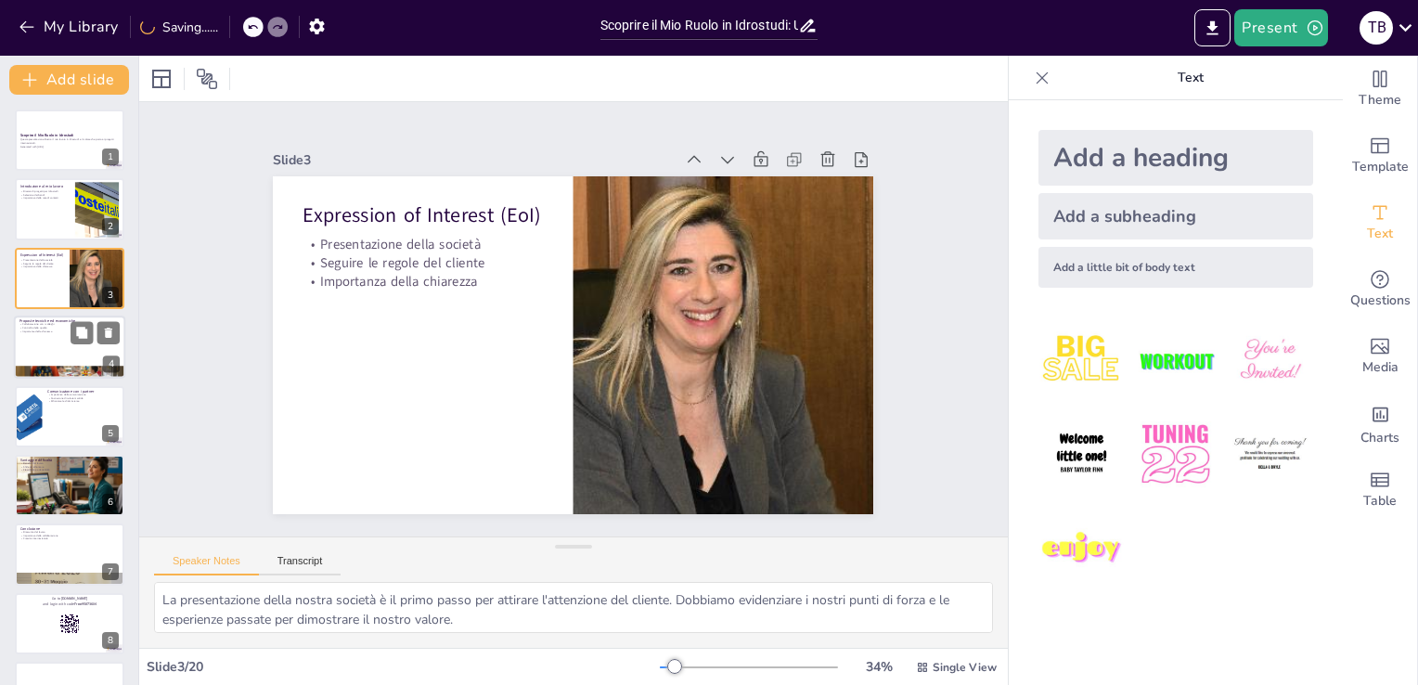
checkbox input "true"
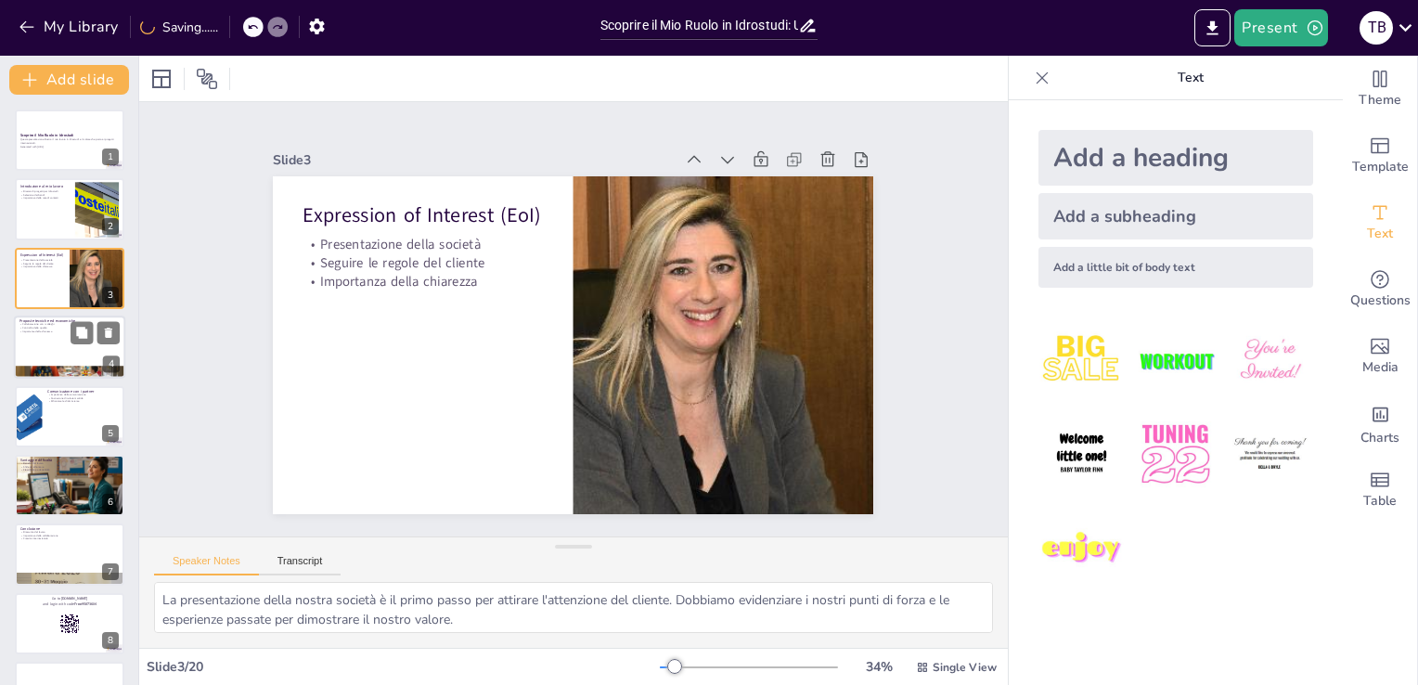
checkbox input "true"
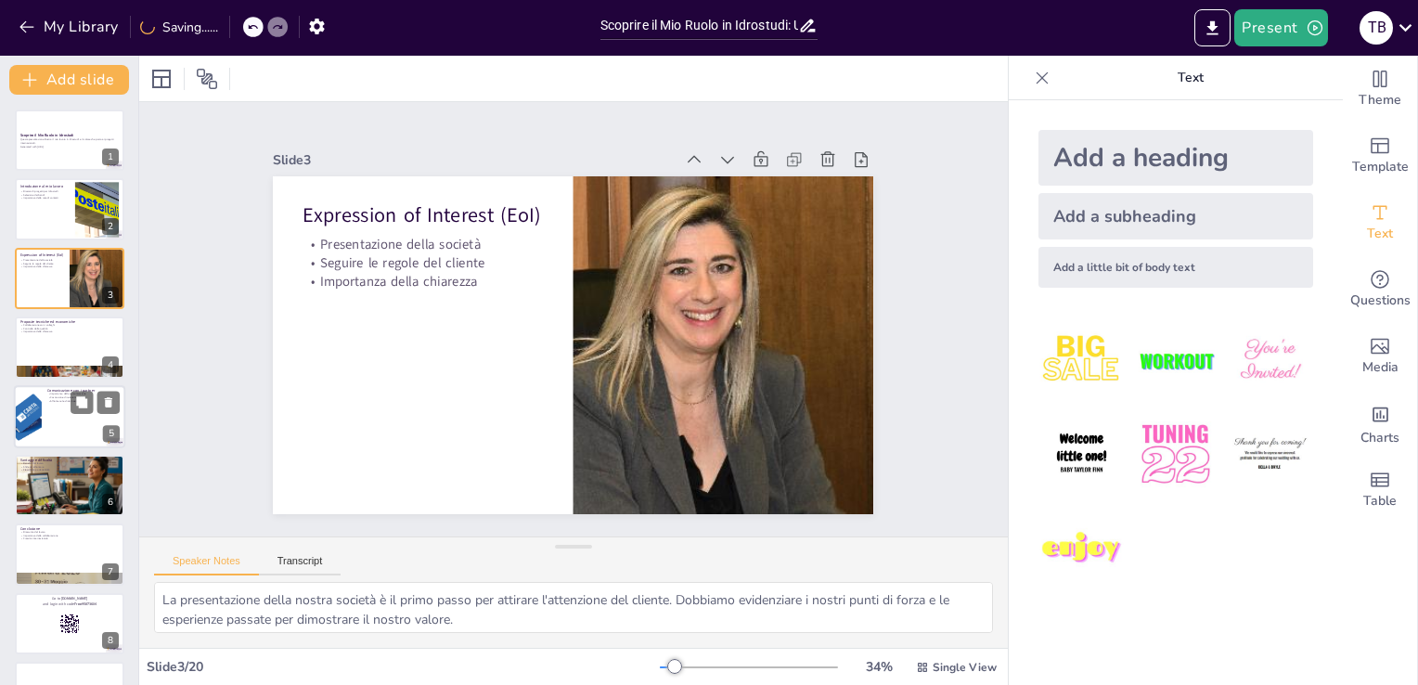
checkbox input "true"
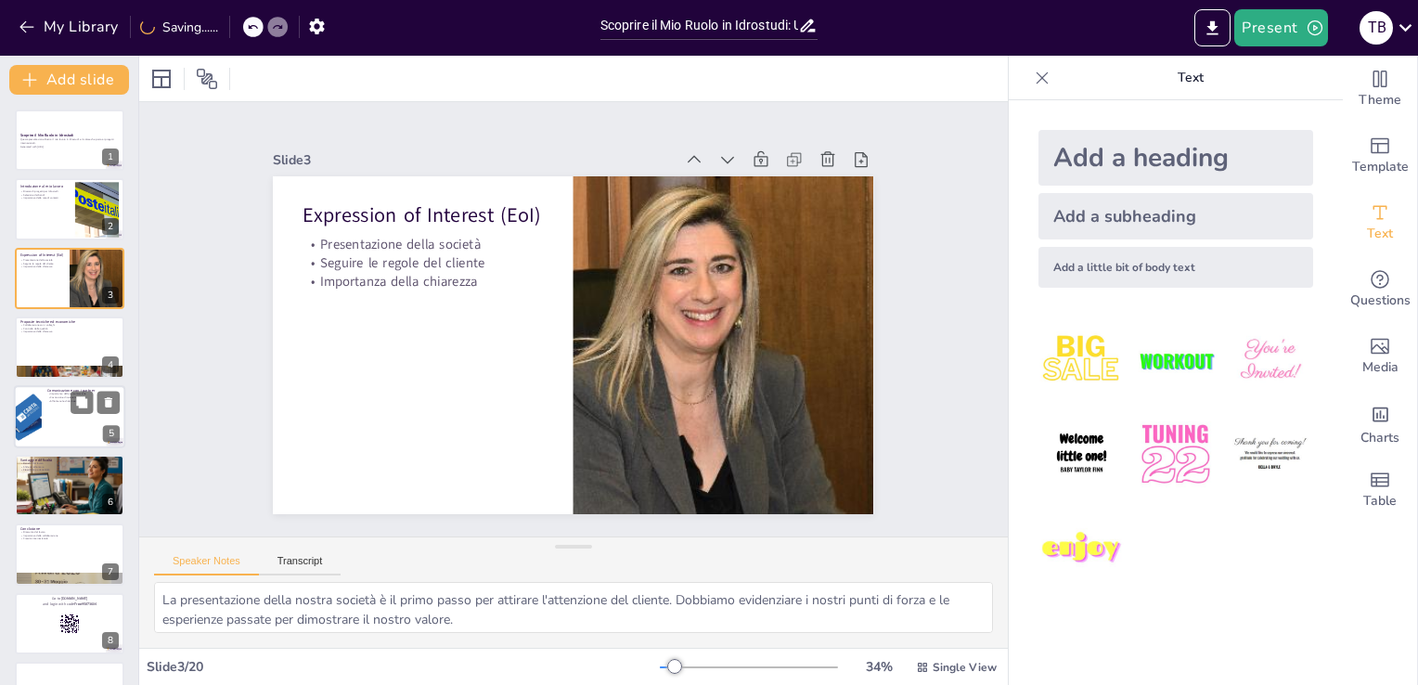
checkbox input "true"
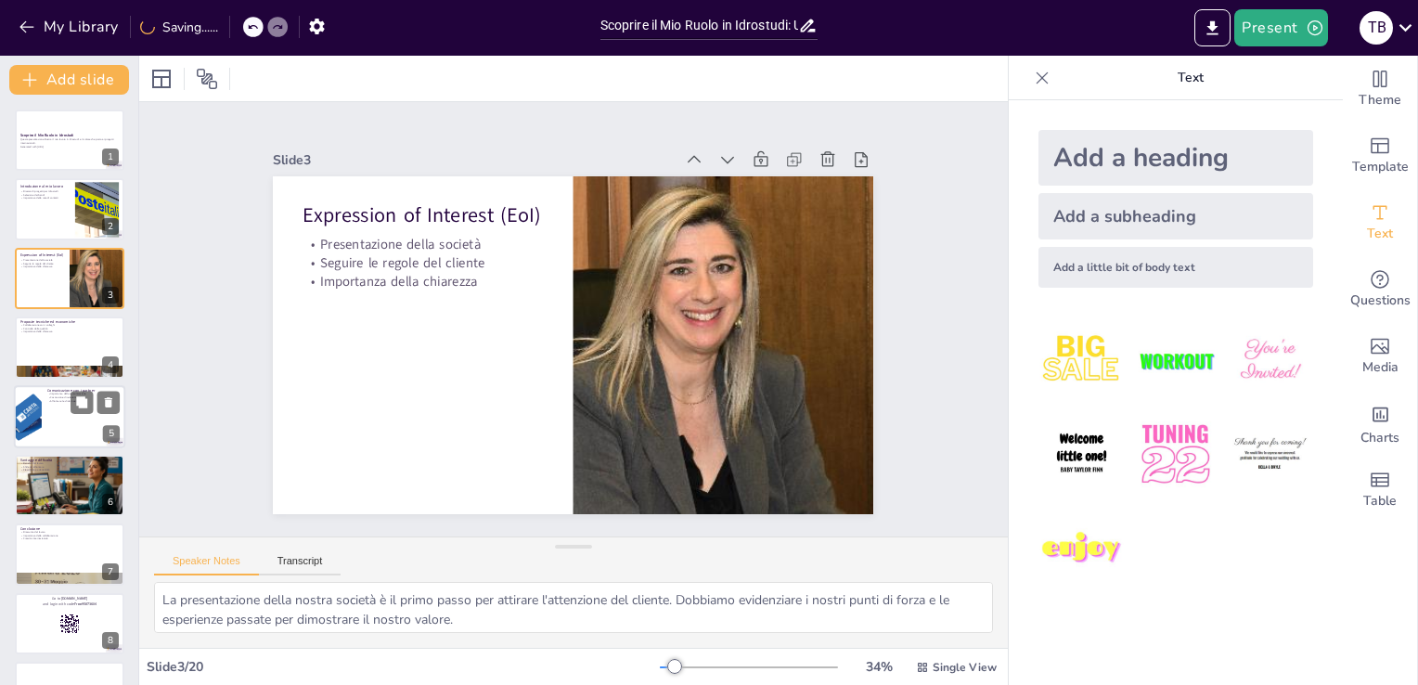
checkbox input "true"
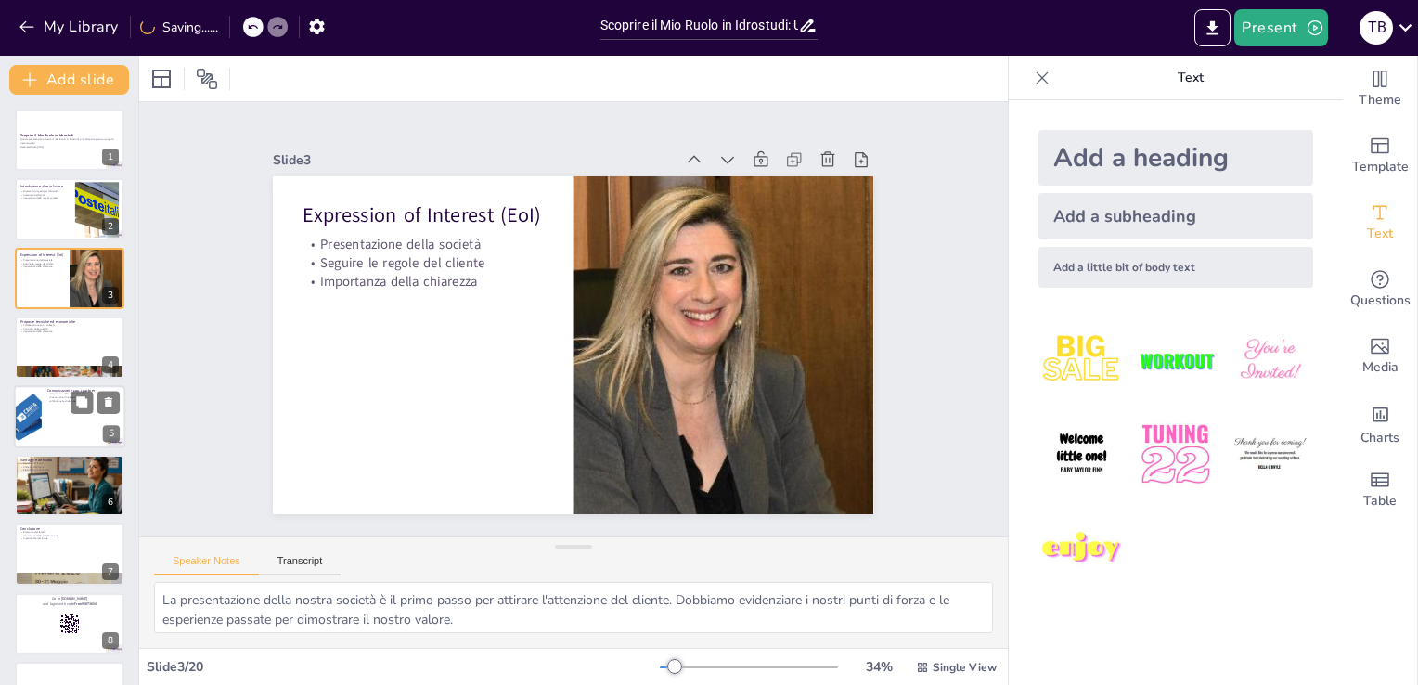
checkbox input "true"
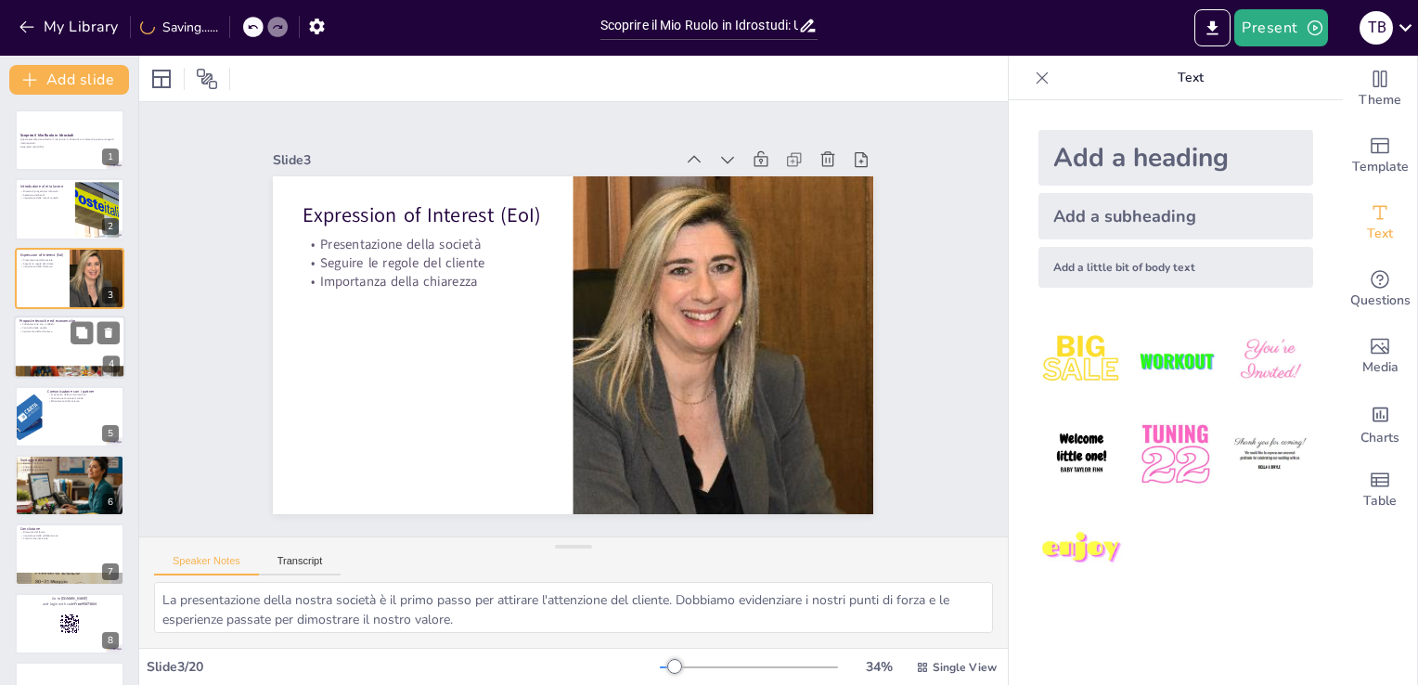
checkbox input "true"
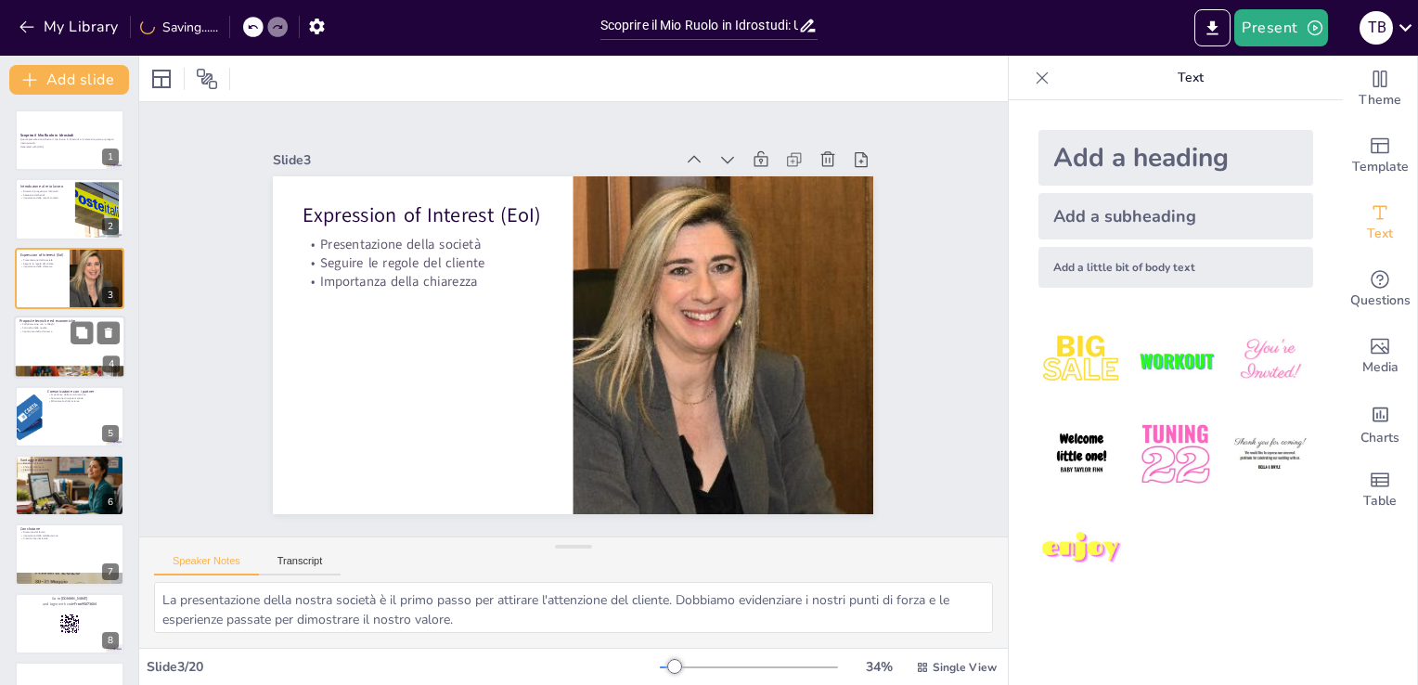
checkbox input "true"
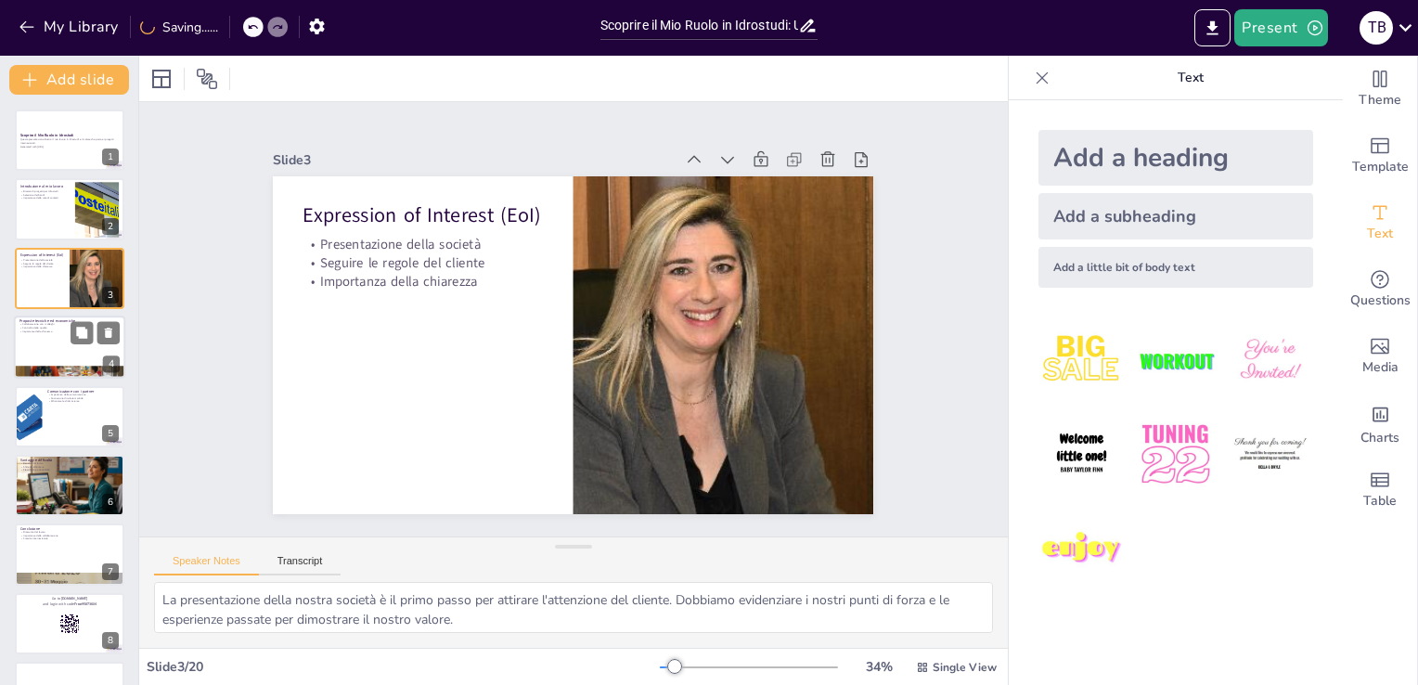
checkbox input "true"
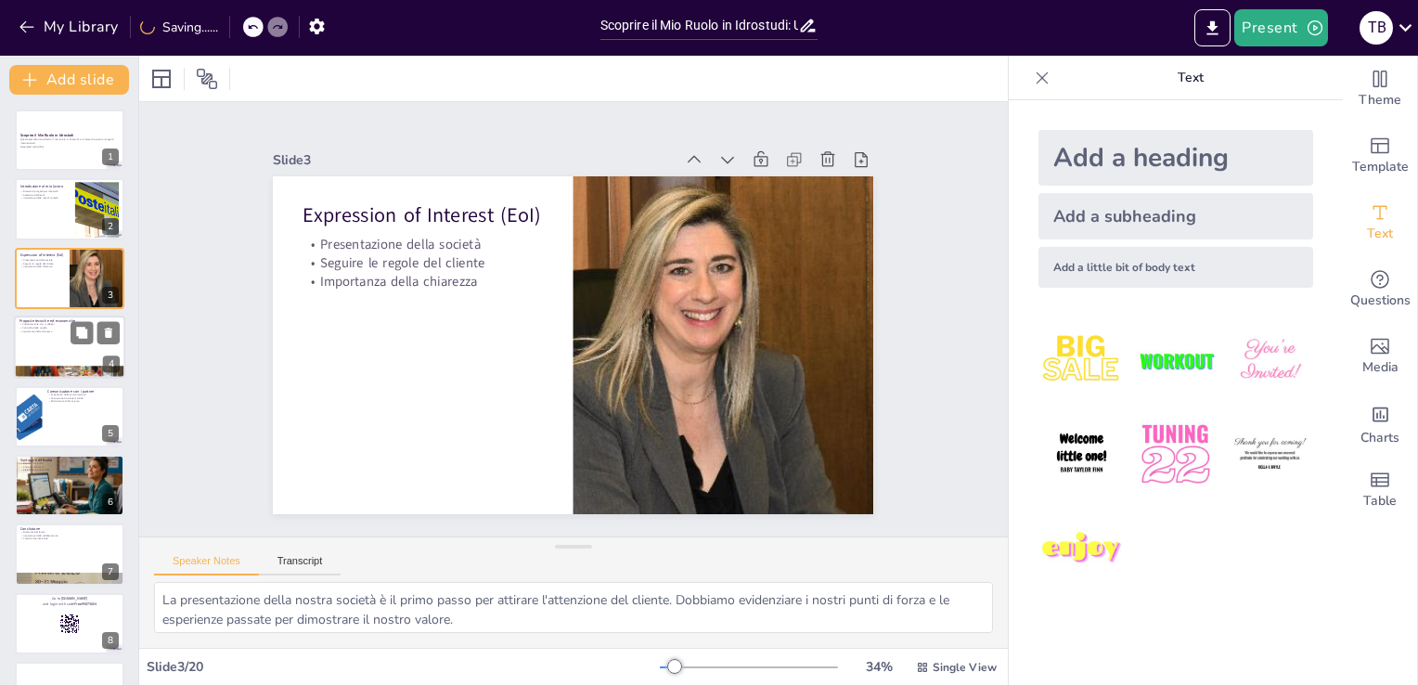
checkbox input "true"
click at [50, 352] on div at bounding box center [69, 346] width 111 height 63
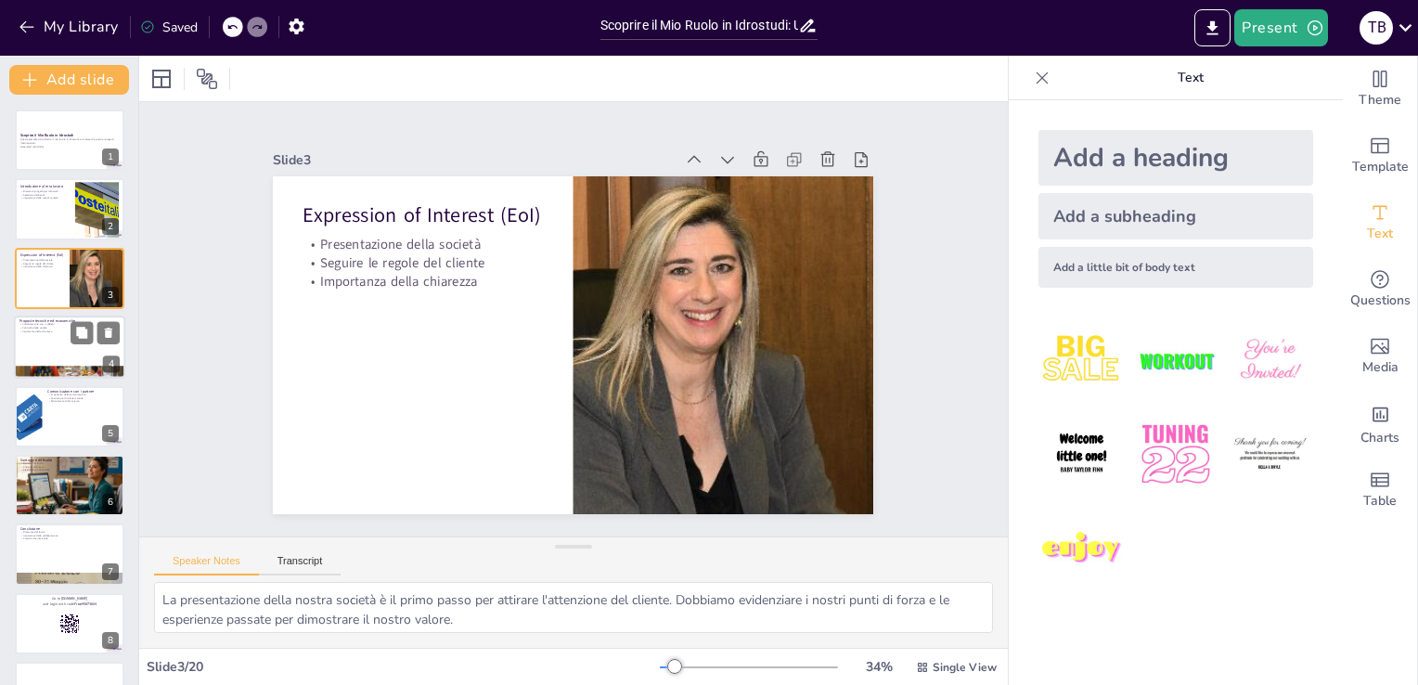
type textarea "Collaborare con i colleghi è fondamentale per creare proposte di alta qualità. …"
checkbox input "true"
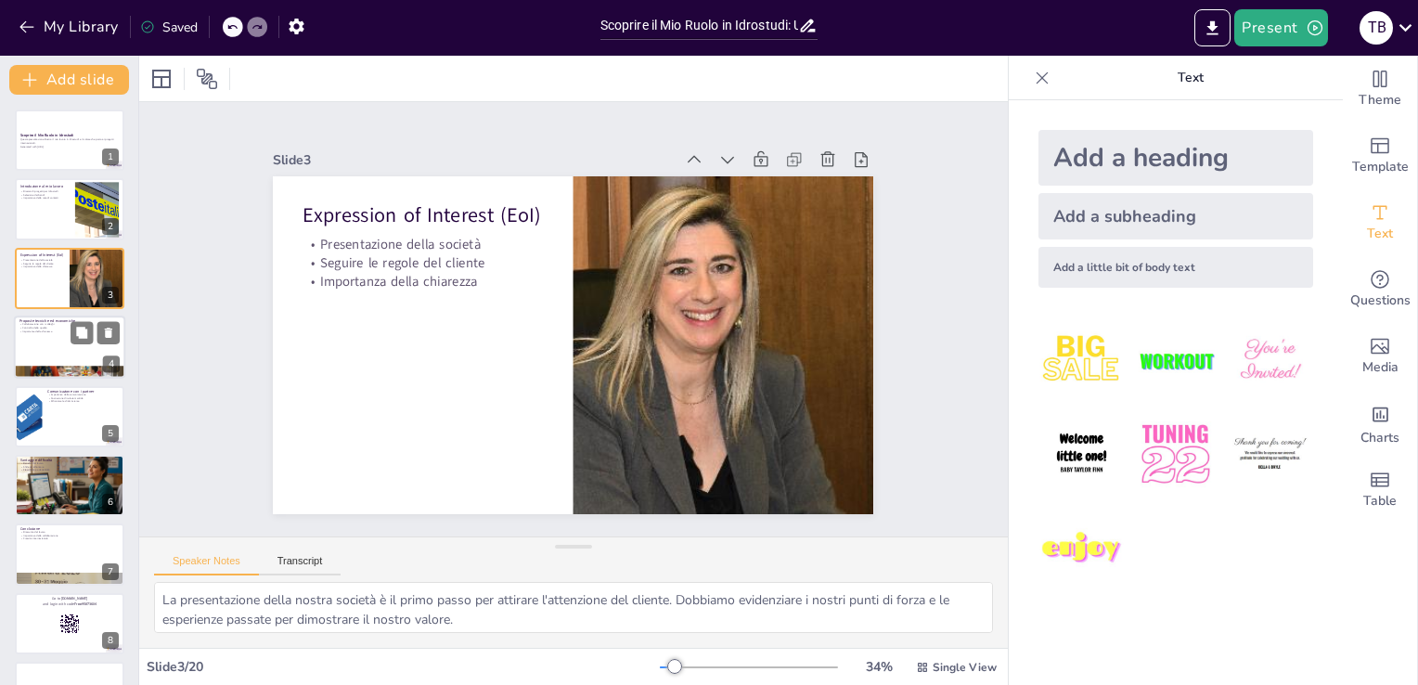
checkbox input "true"
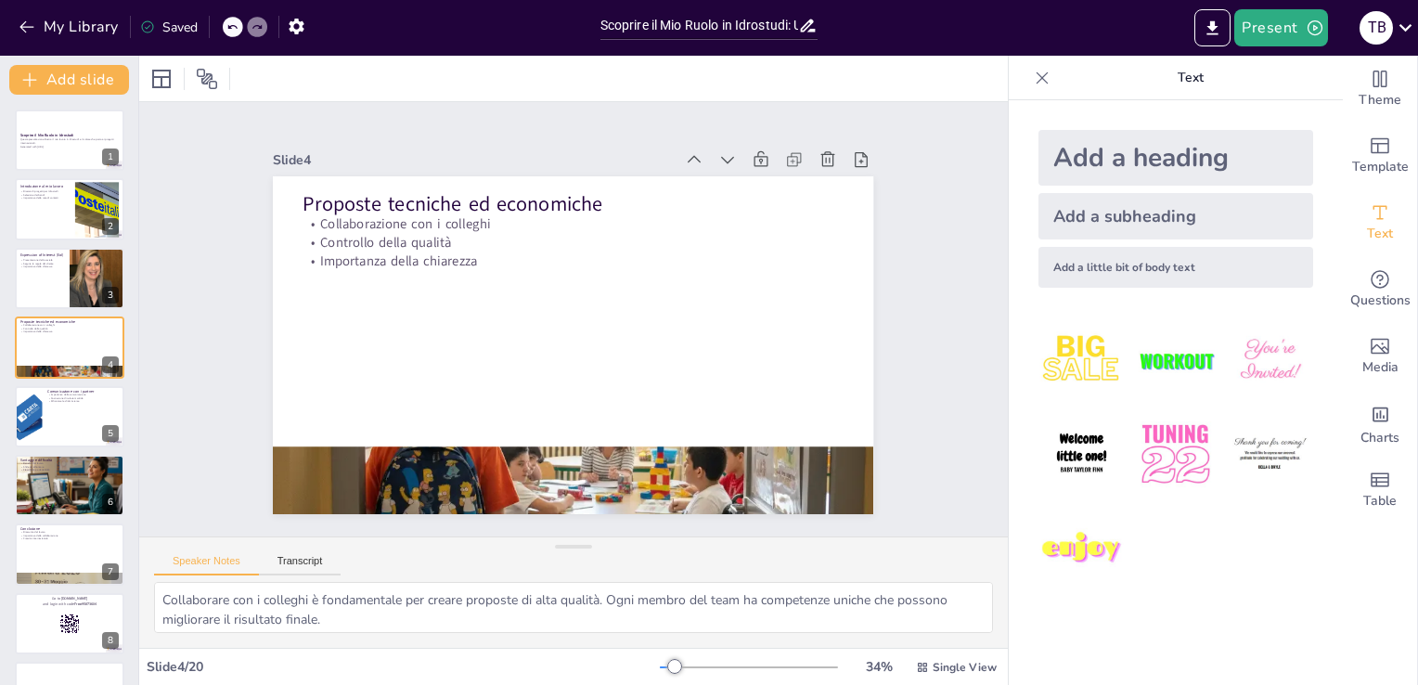
checkbox input "true"
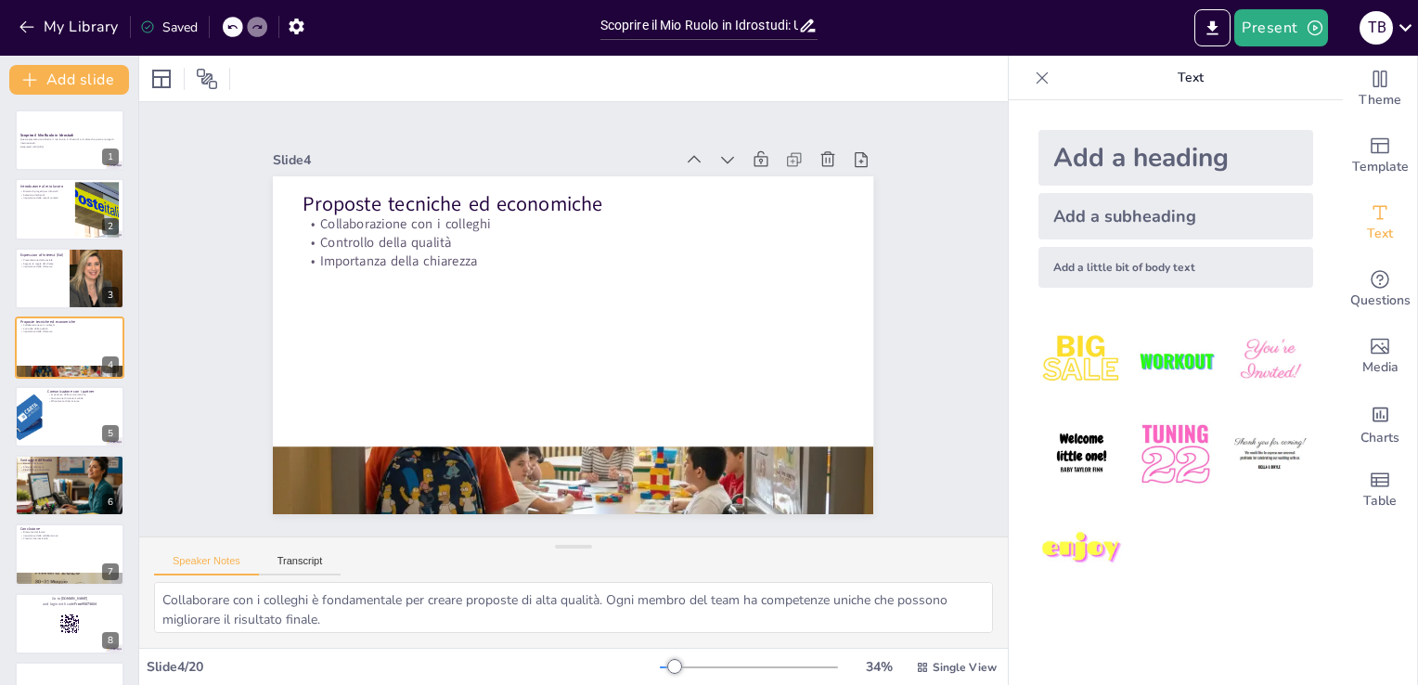
checkbox input "true"
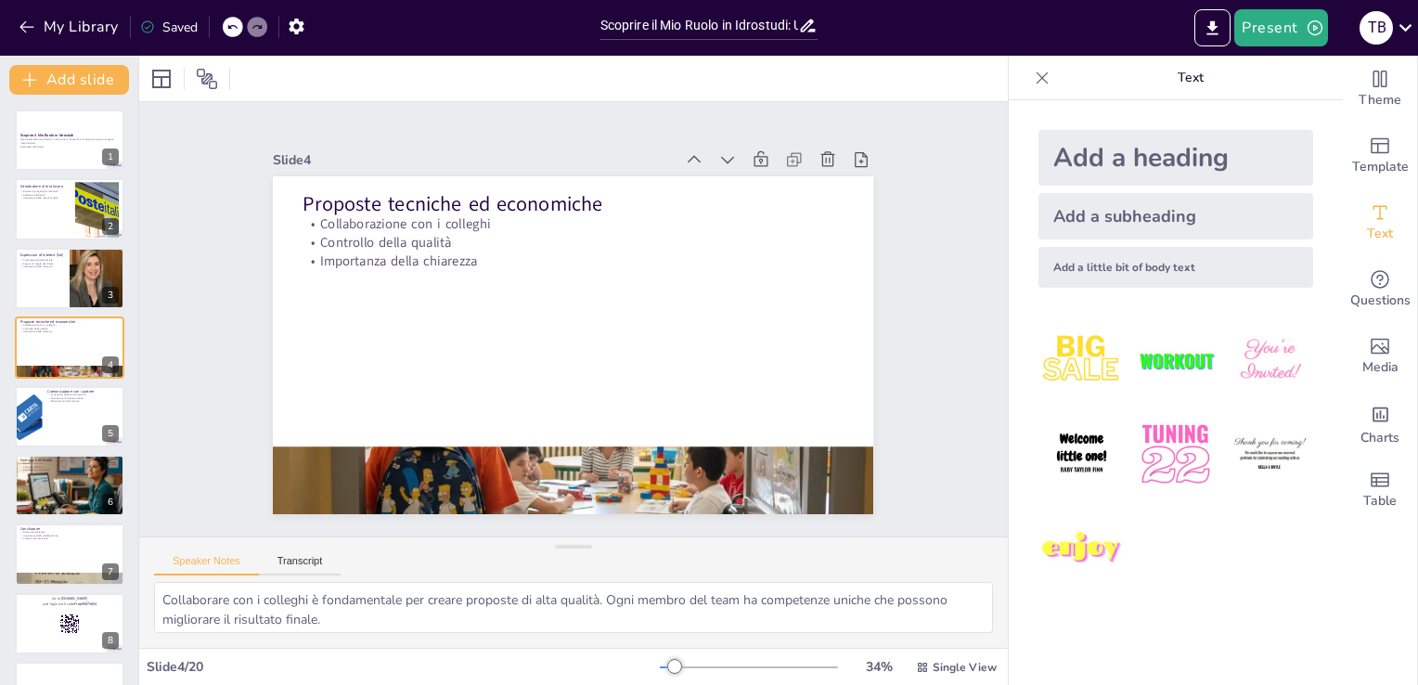
checkbox input "true"
click at [48, 421] on div at bounding box center [69, 416] width 111 height 63
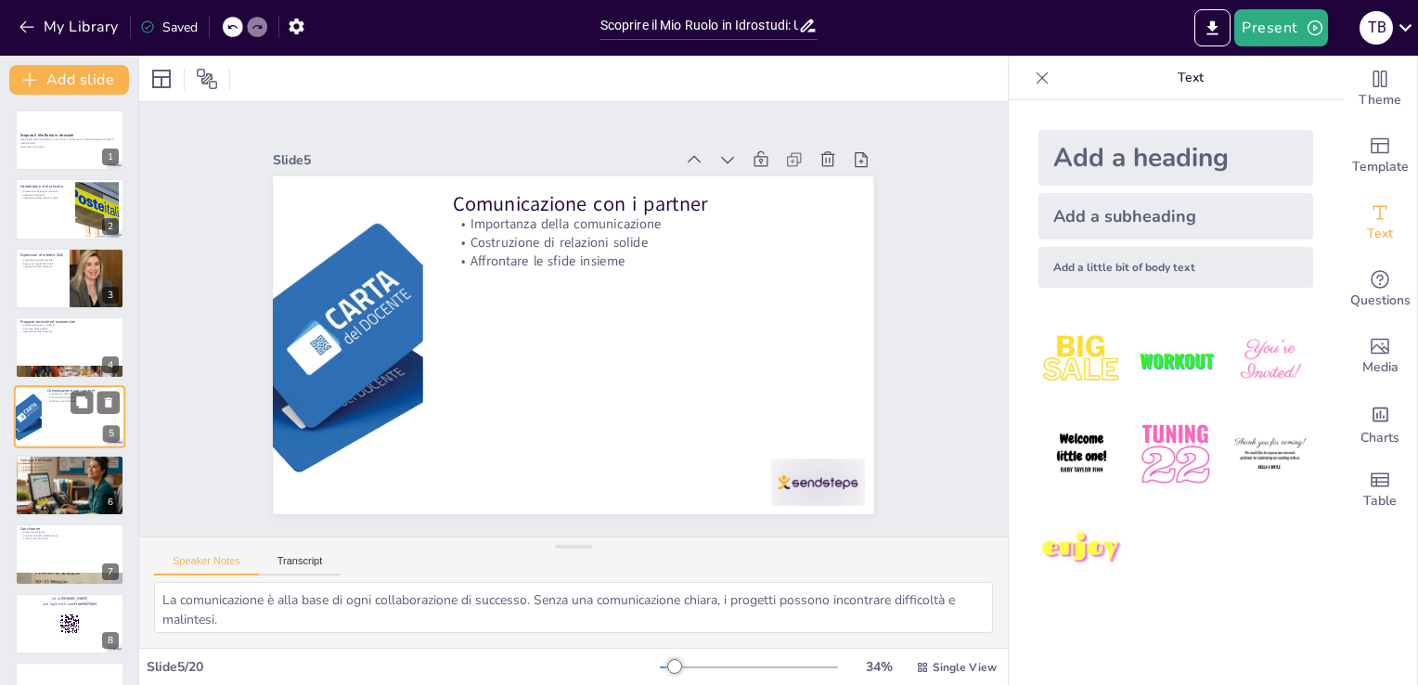
scroll to position [26, 0]
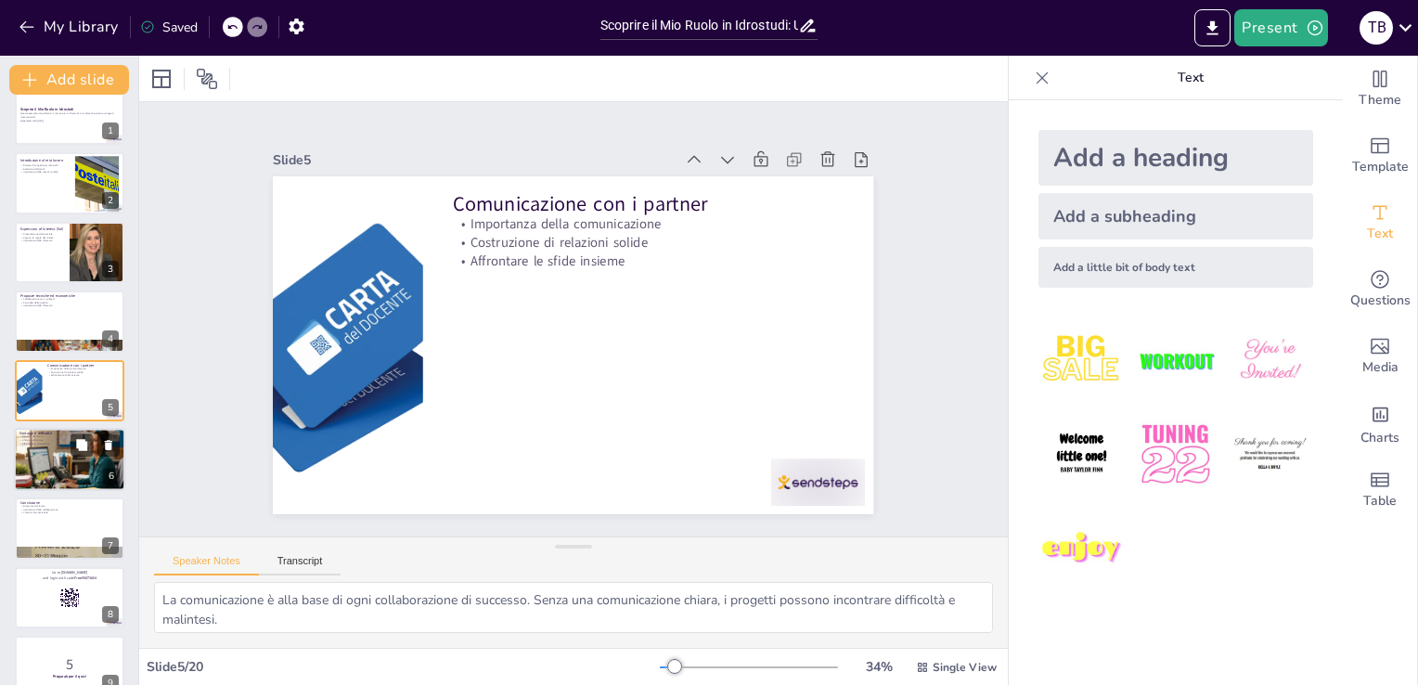
click at [39, 460] on div at bounding box center [69, 459] width 111 height 78
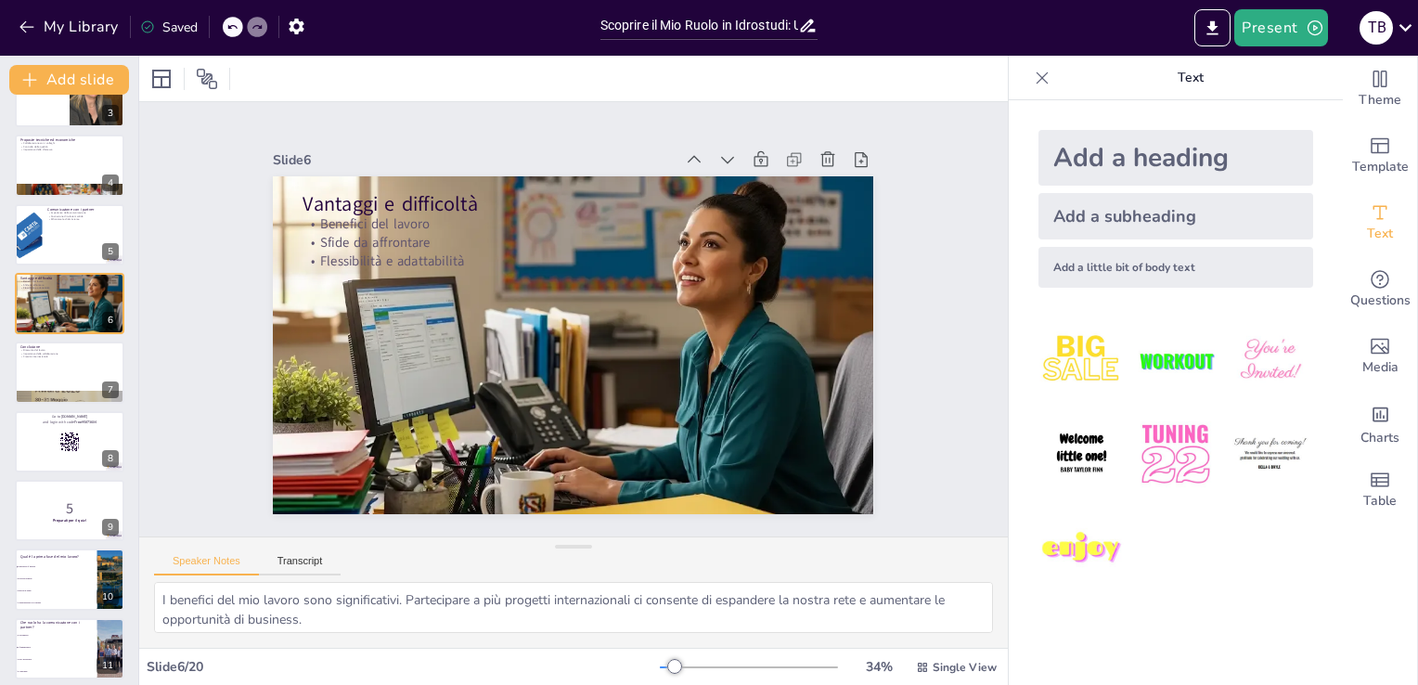
scroll to position [188, 0]
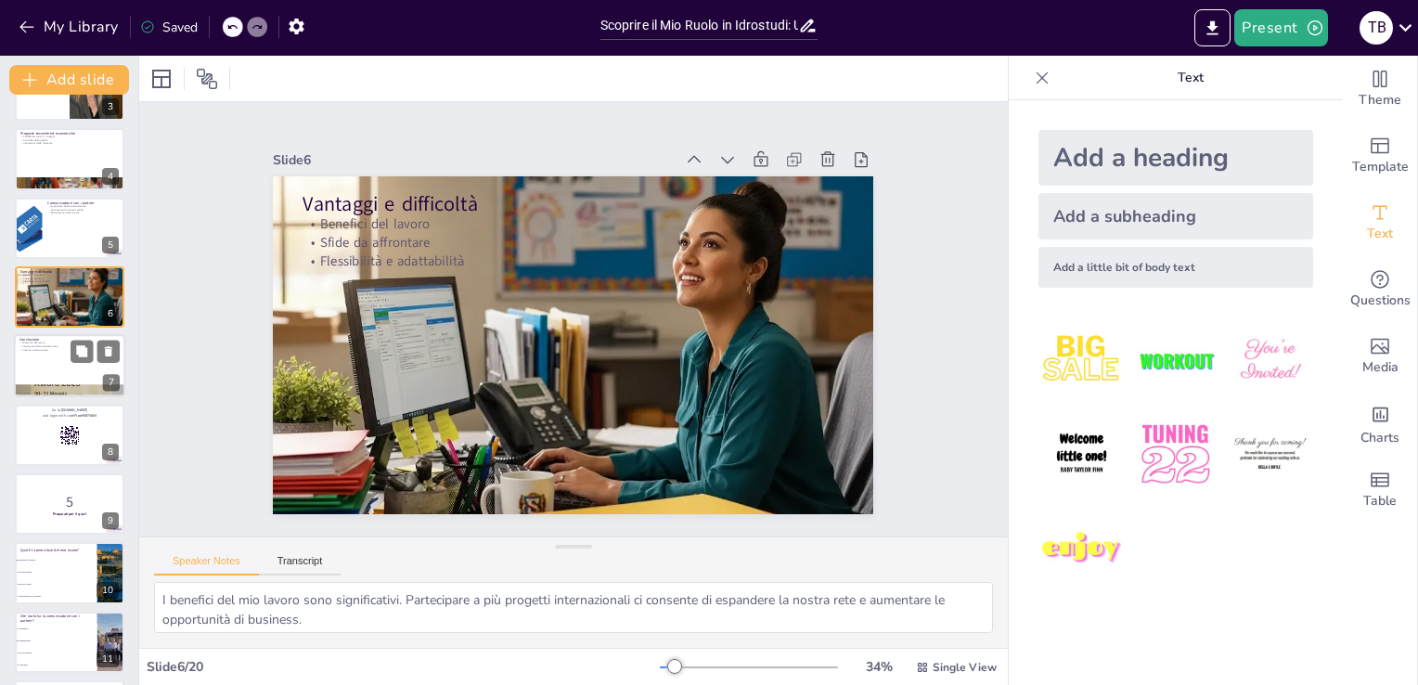
click at [44, 371] on div at bounding box center [69, 366] width 111 height 63
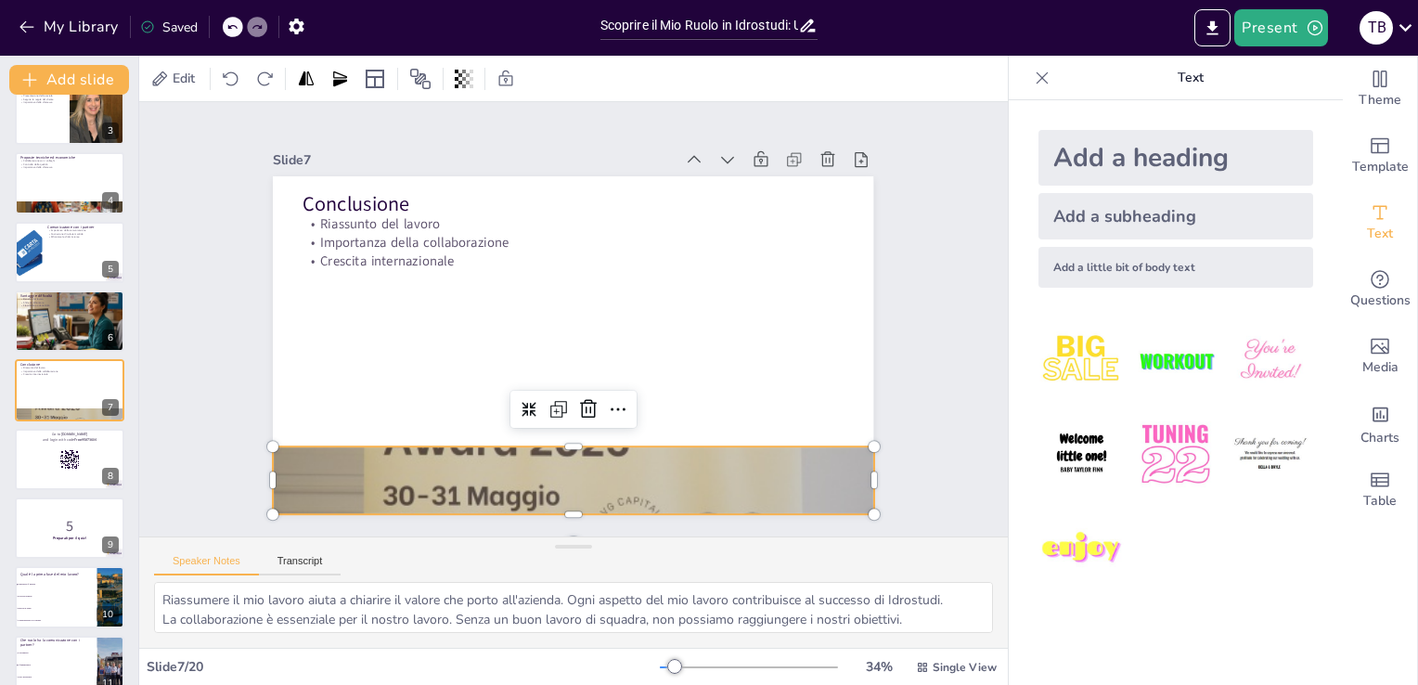
click at [557, 443] on div at bounding box center [442, 224] width 625 height 684
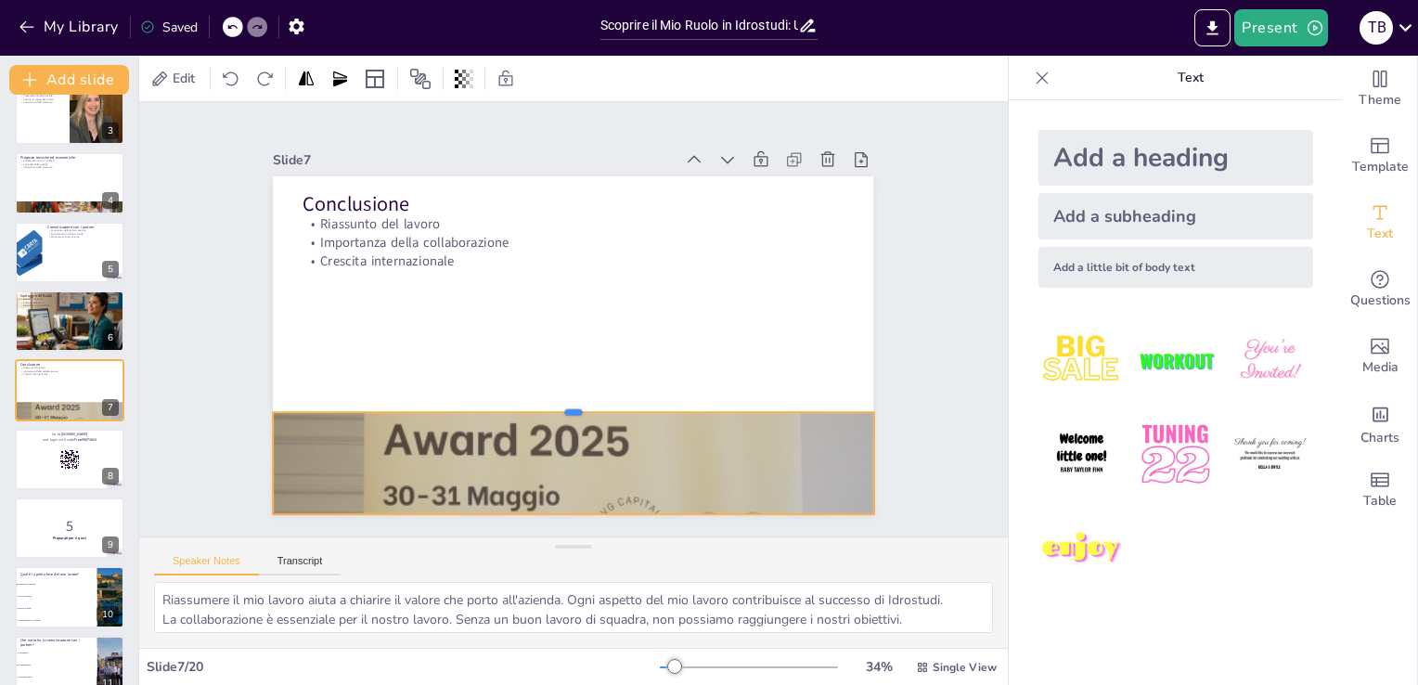
drag, startPoint x: 560, startPoint y: 433, endPoint x: 570, endPoint y: 395, distance: 39.2
click at [570, 395] on div at bounding box center [516, 382] width 455 height 413
click at [563, 395] on div at bounding box center [493, 302] width 139 height 590
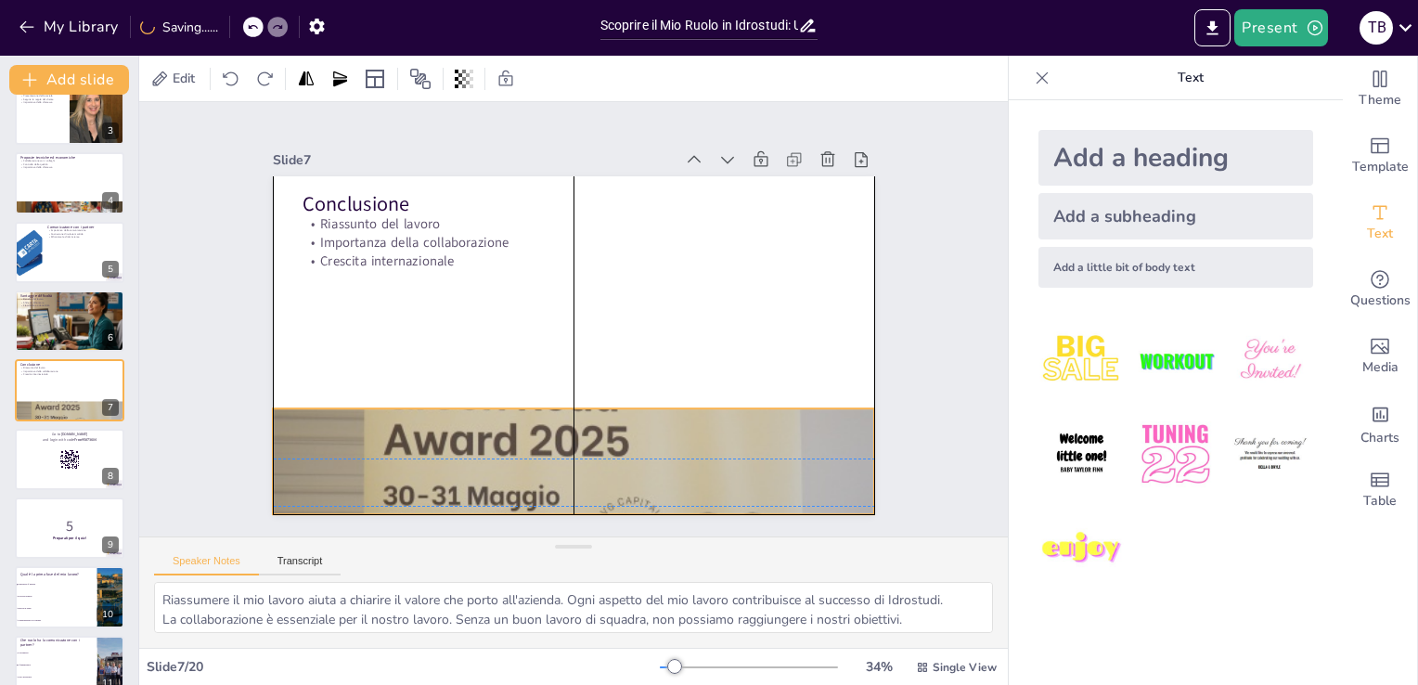
click at [570, 395] on div "Conclusione Riassunto del lavoro Importanza della collaborazione Crescita inter…" at bounding box center [490, 434] width 486 height 353
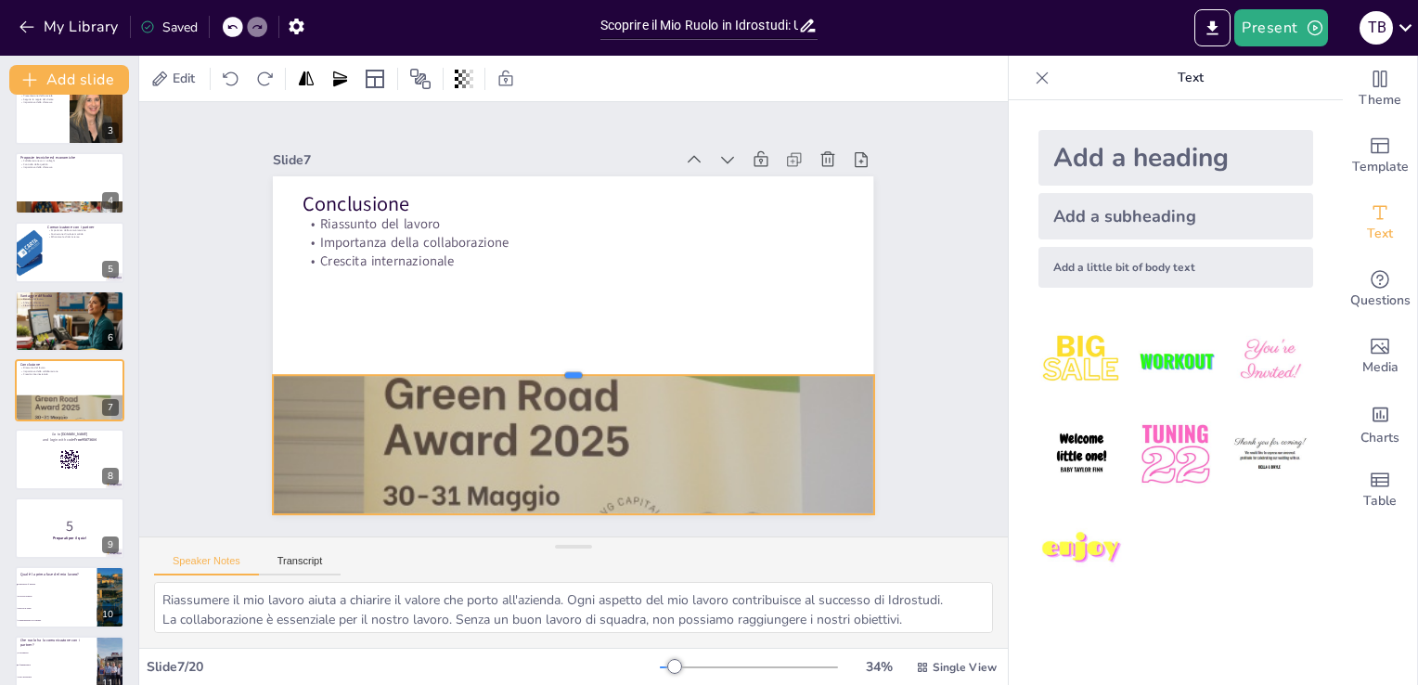
drag, startPoint x: 557, startPoint y: 399, endPoint x: 561, endPoint y: 366, distance: 33.7
click at [561, 366] on div at bounding box center [531, 344] width 313 height 528
click at [51, 459] on div at bounding box center [69, 459] width 111 height 63
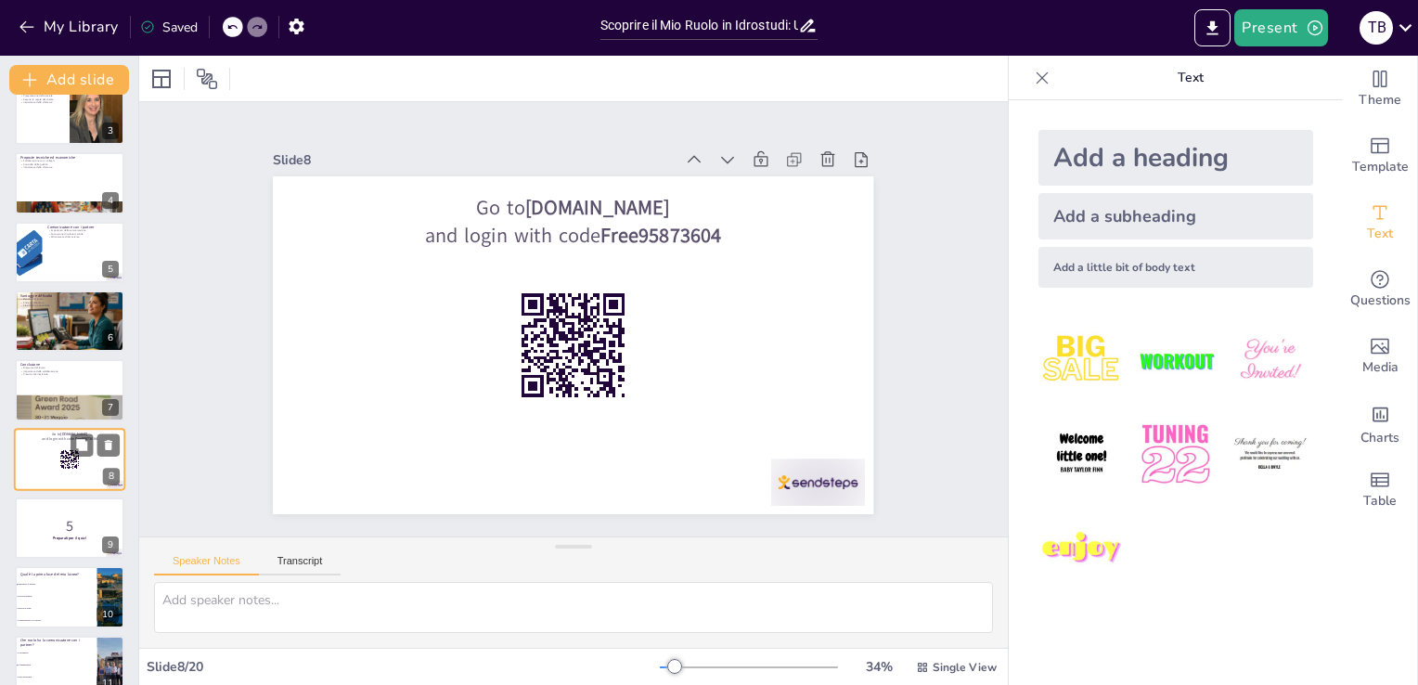
scroll to position [234, 0]
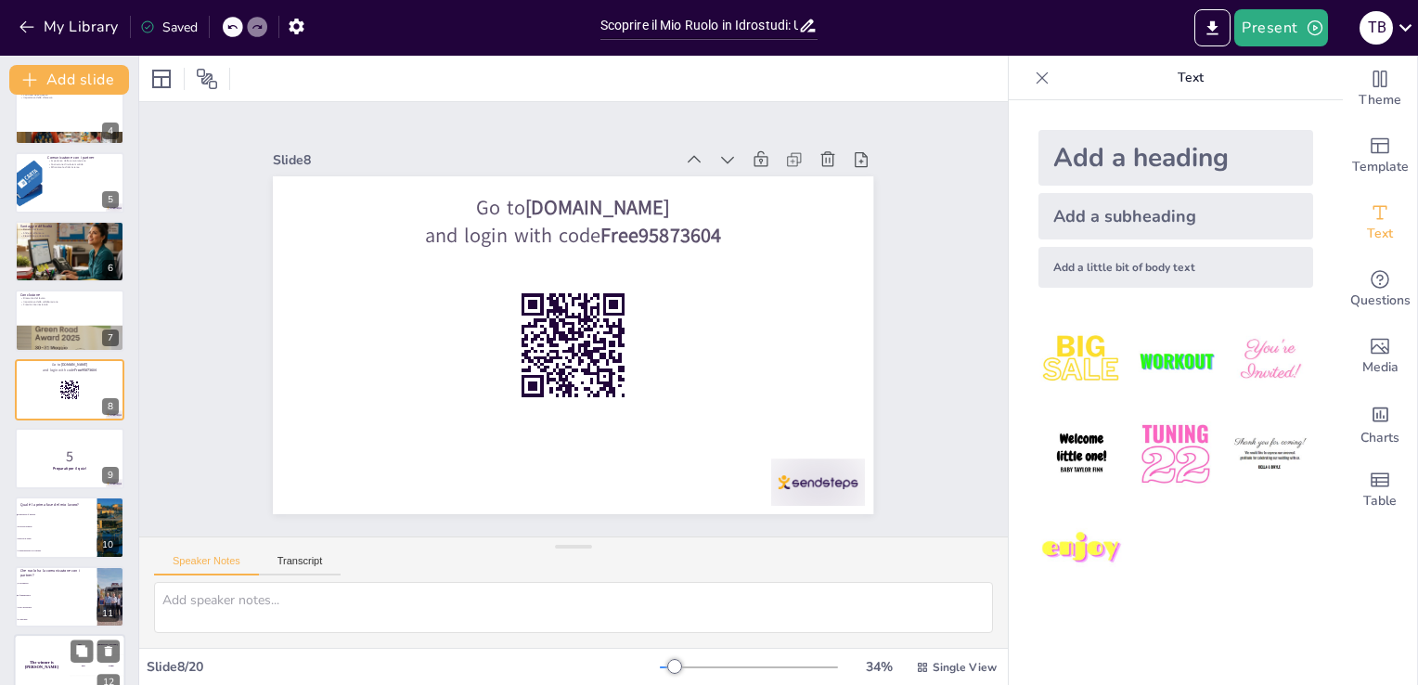
click at [62, 515] on li "Expression of Interest" at bounding box center [56, 513] width 83 height 11
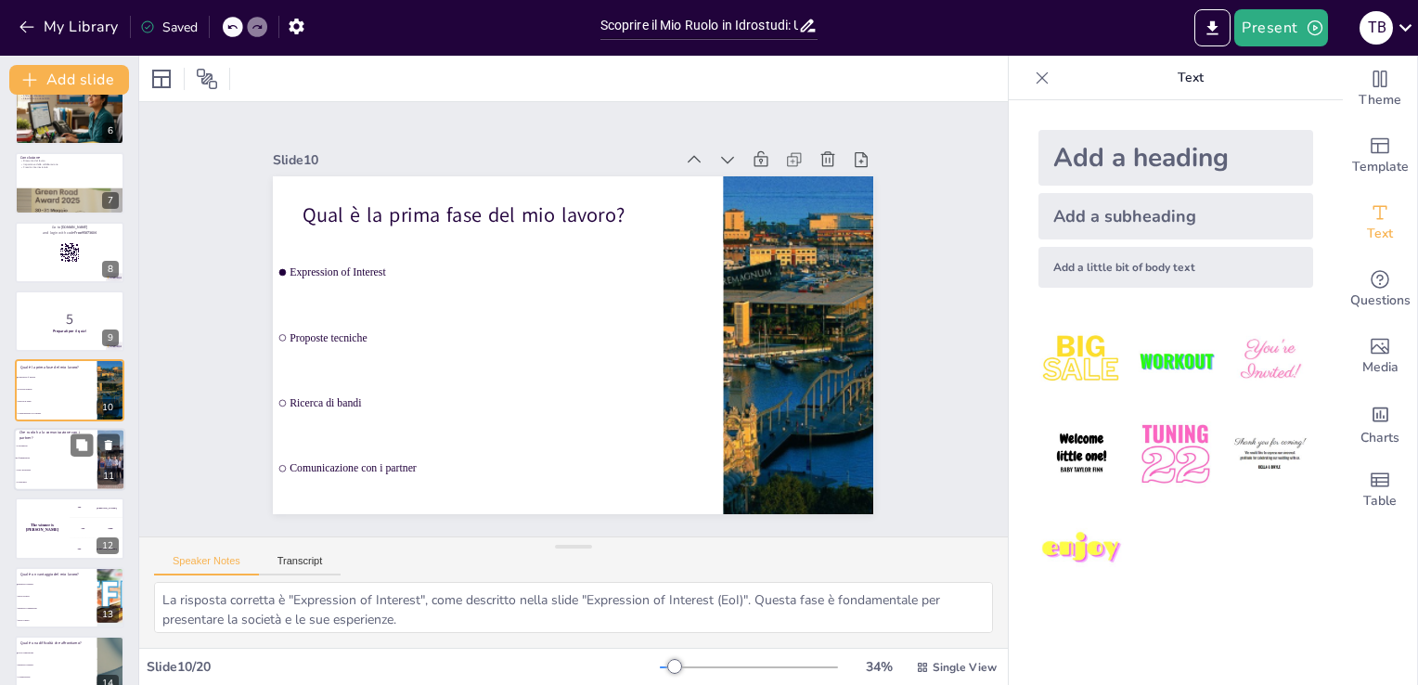
click at [48, 476] on li "È opzionale" at bounding box center [55, 482] width 83 height 12
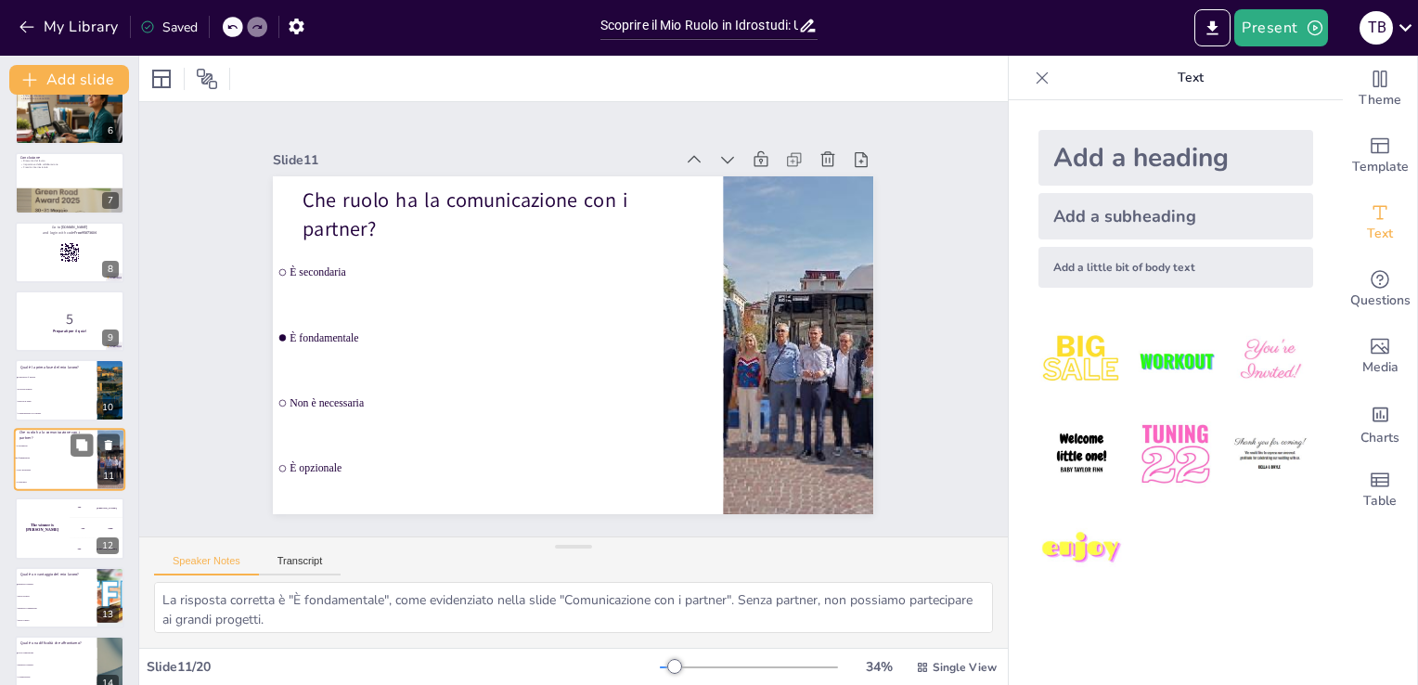
scroll to position [441, 0]
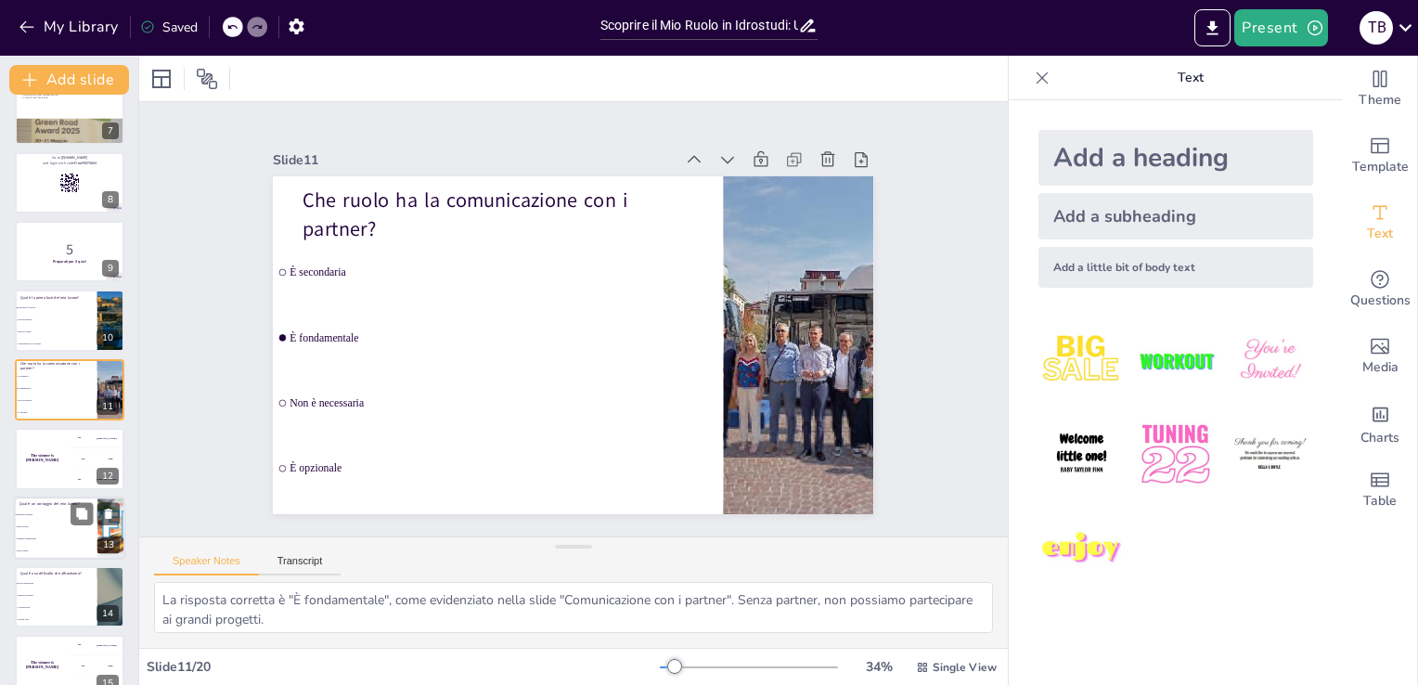
click at [52, 531] on li "Meno progetti" at bounding box center [55, 526] width 83 height 12
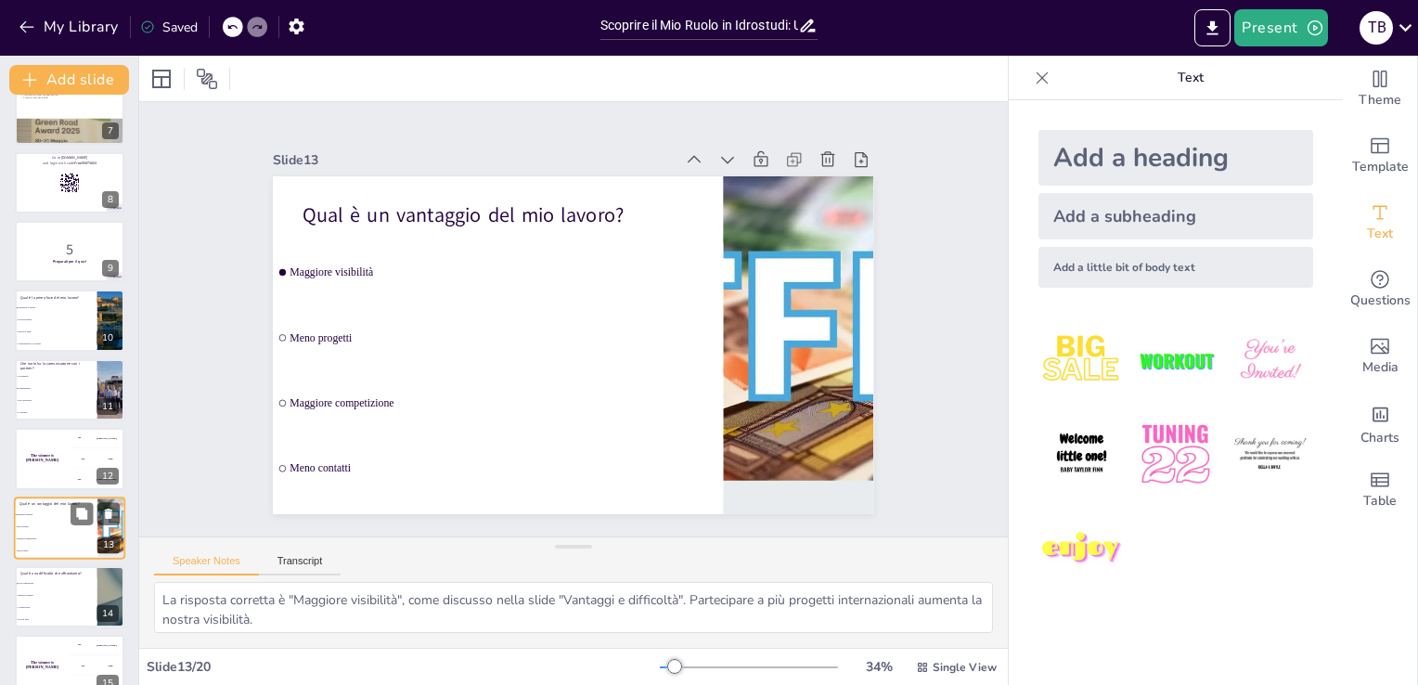
scroll to position [579, 0]
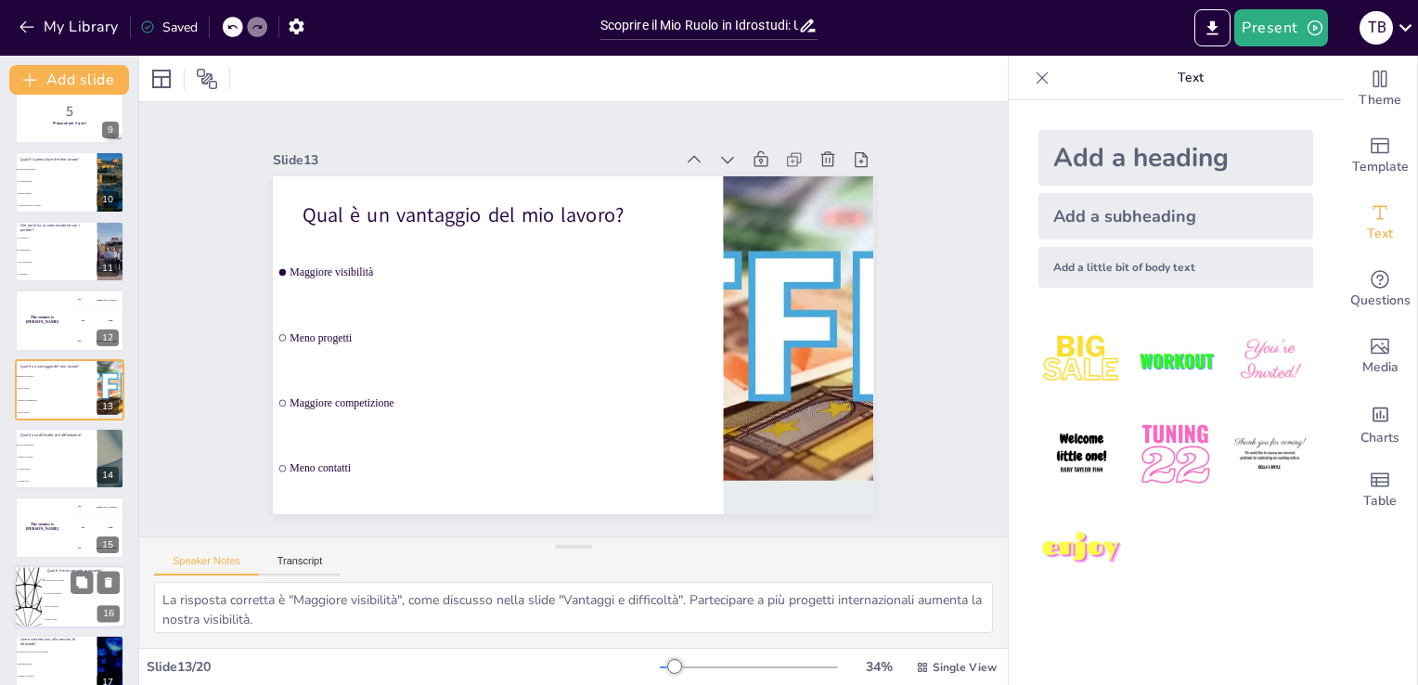
click at [46, 594] on li "Solo comunicazione" at bounding box center [83, 592] width 83 height 13
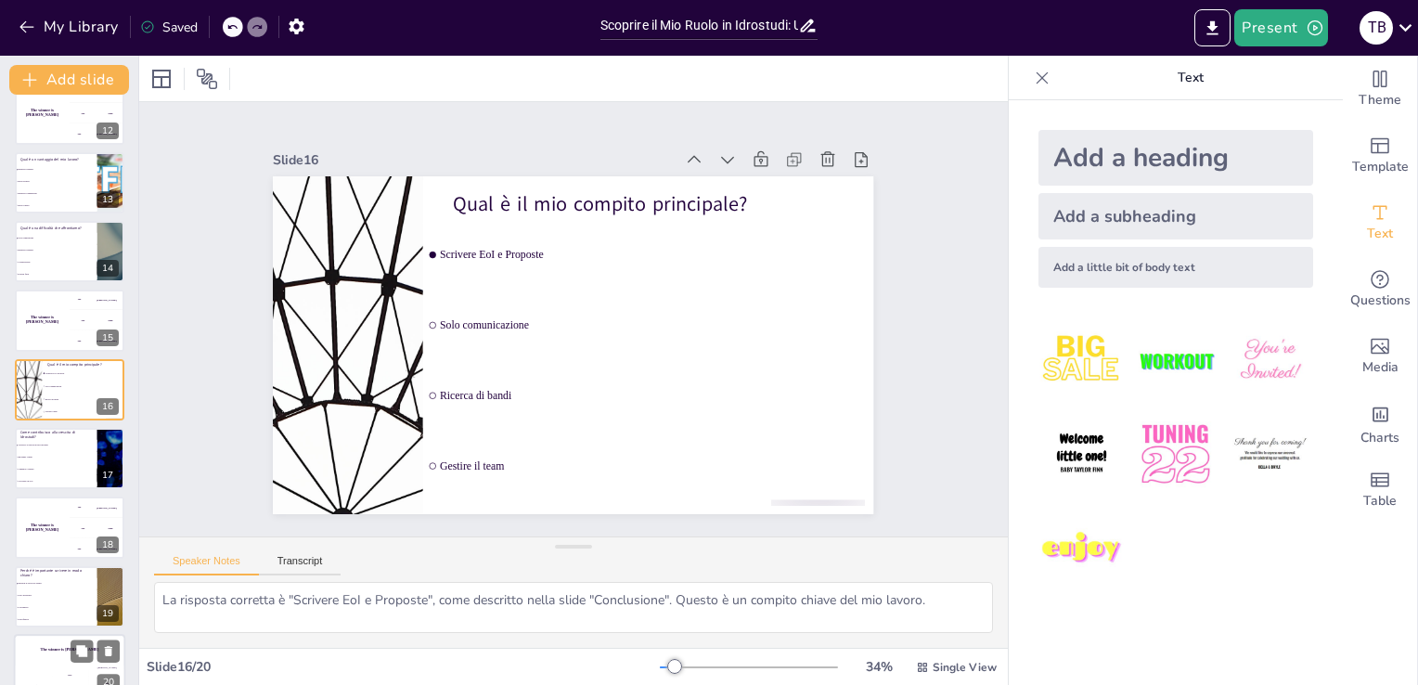
click at [35, 648] on h4 "The winner is [PERSON_NAME]" at bounding box center [69, 650] width 111 height 5
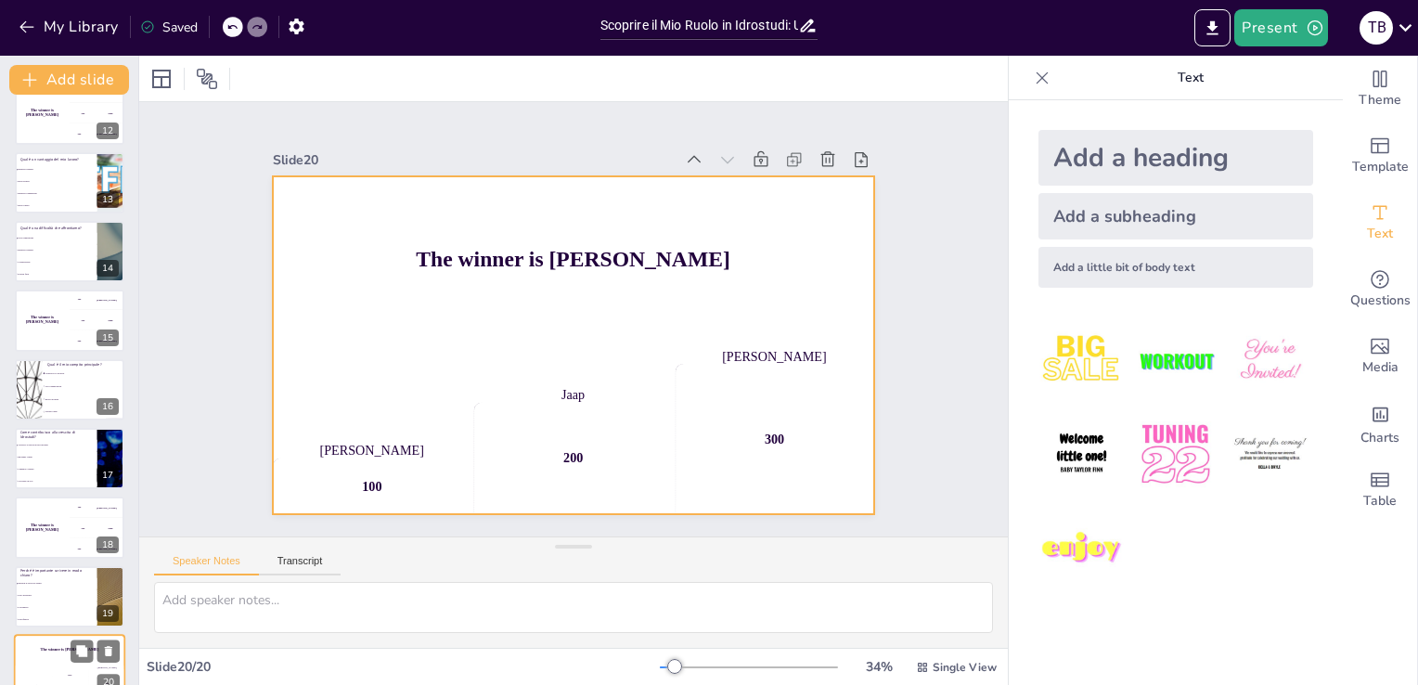
scroll to position [812, 0]
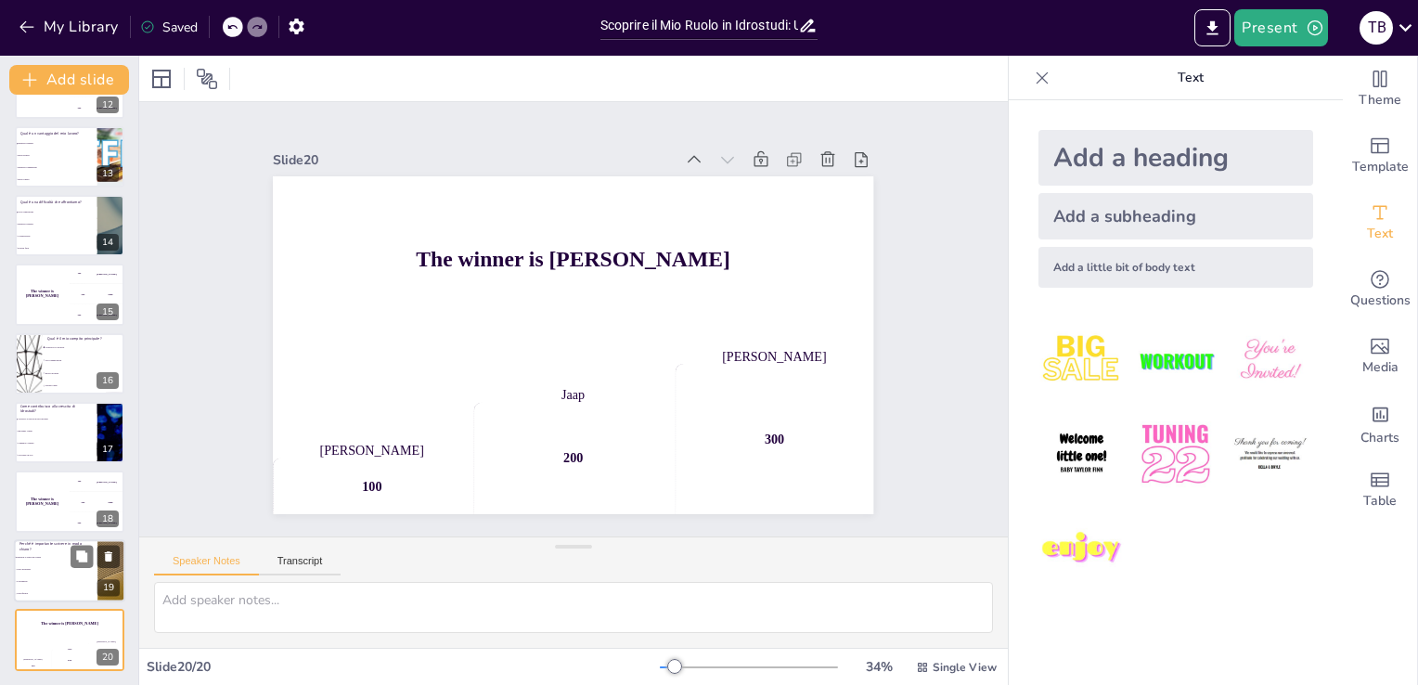
click at [45, 565] on li "Non è necessario" at bounding box center [55, 569] width 83 height 12
